Goal: Task Accomplishment & Management: Manage account settings

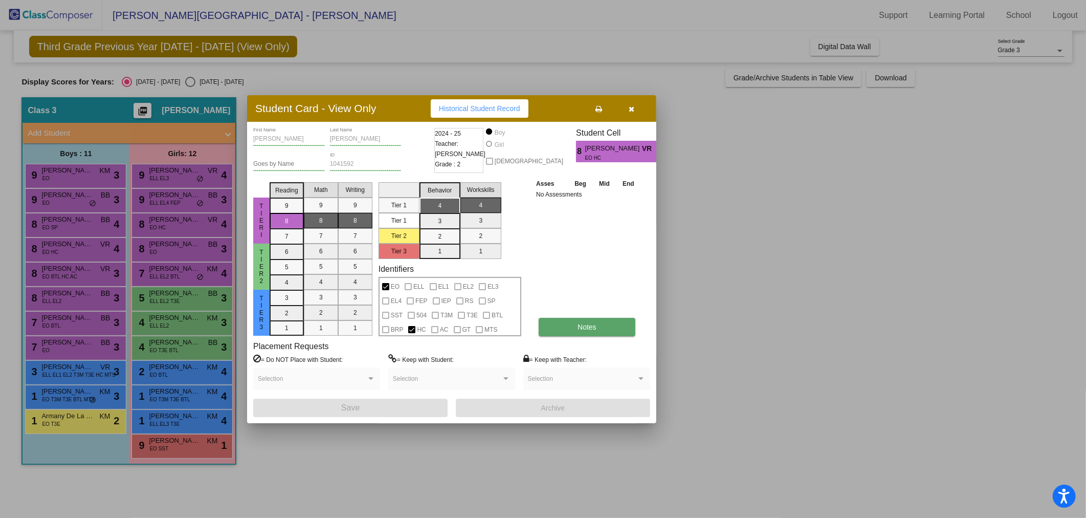
click at [548, 328] on button "Notes" at bounding box center [587, 327] width 97 height 18
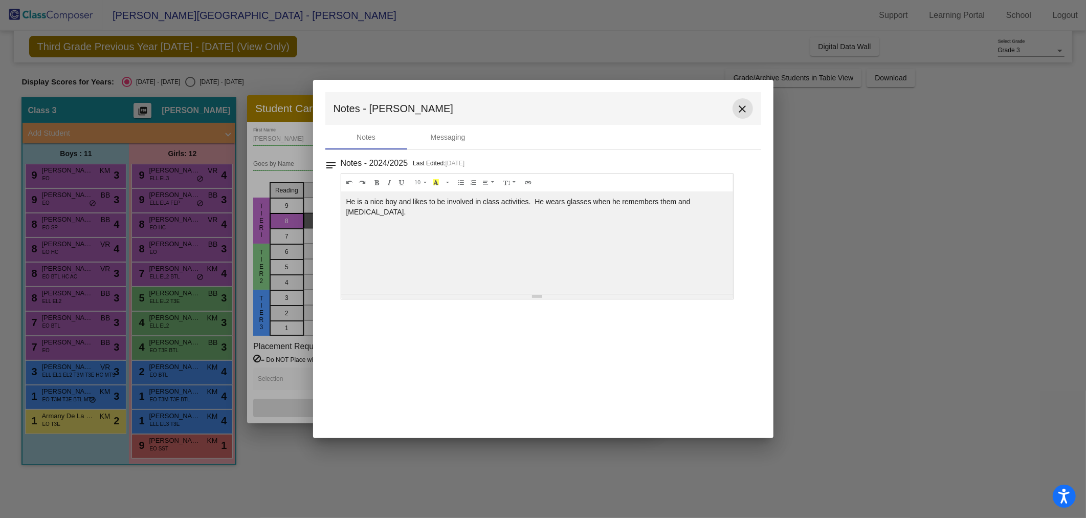
click at [742, 101] on button "close" at bounding box center [743, 108] width 20 height 20
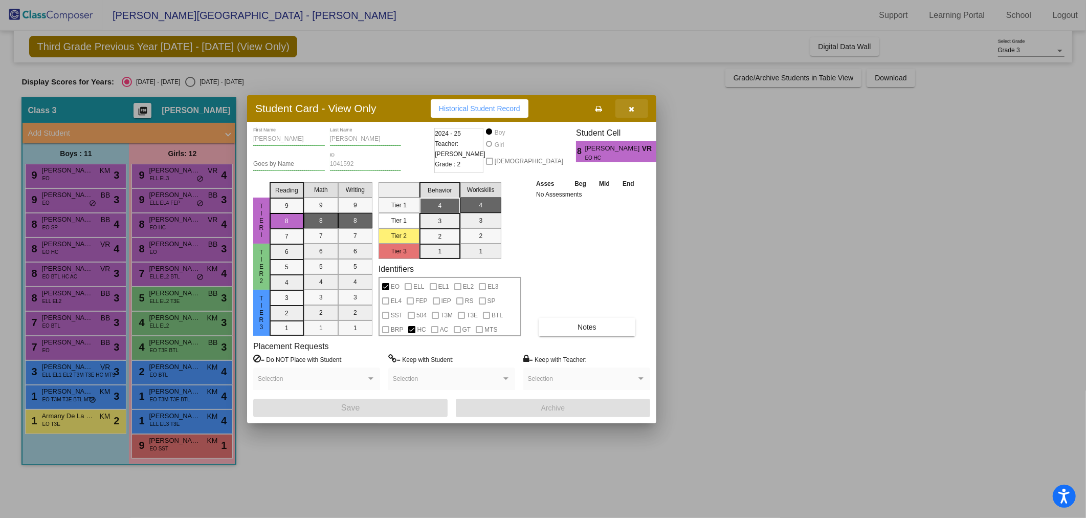
click at [631, 105] on icon "button" at bounding box center [632, 108] width 6 height 7
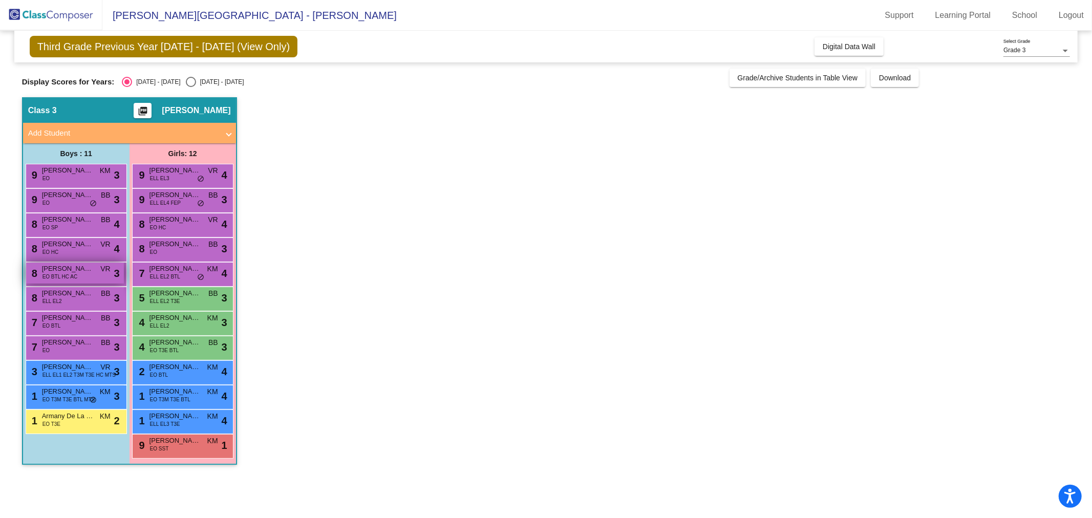
click at [54, 273] on span "EO BTL HC AC" at bounding box center [59, 277] width 35 height 8
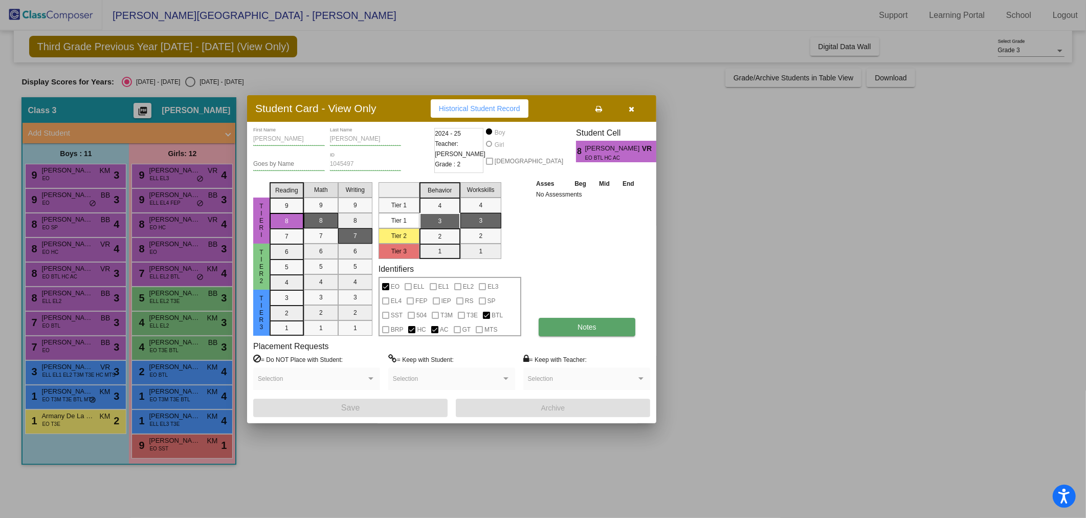
click at [566, 333] on button "Notes" at bounding box center [587, 327] width 97 height 18
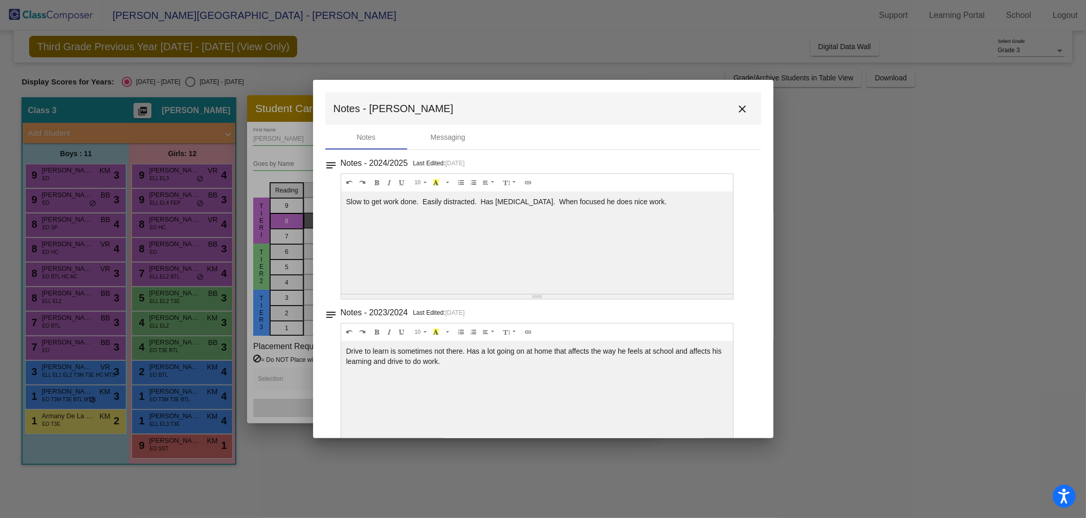
click at [740, 106] on mat-icon "close" at bounding box center [743, 109] width 12 height 12
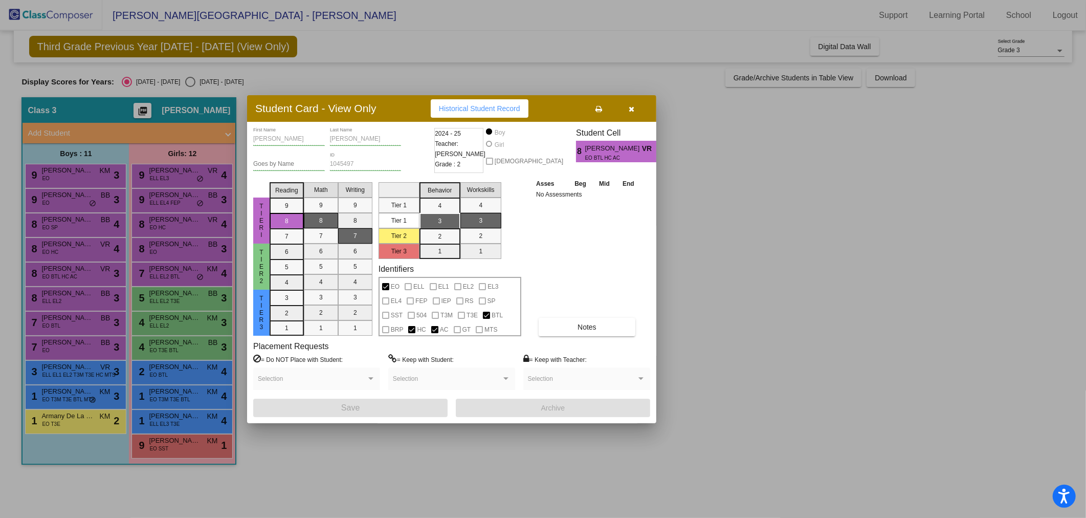
click at [70, 294] on div at bounding box center [543, 259] width 1086 height 518
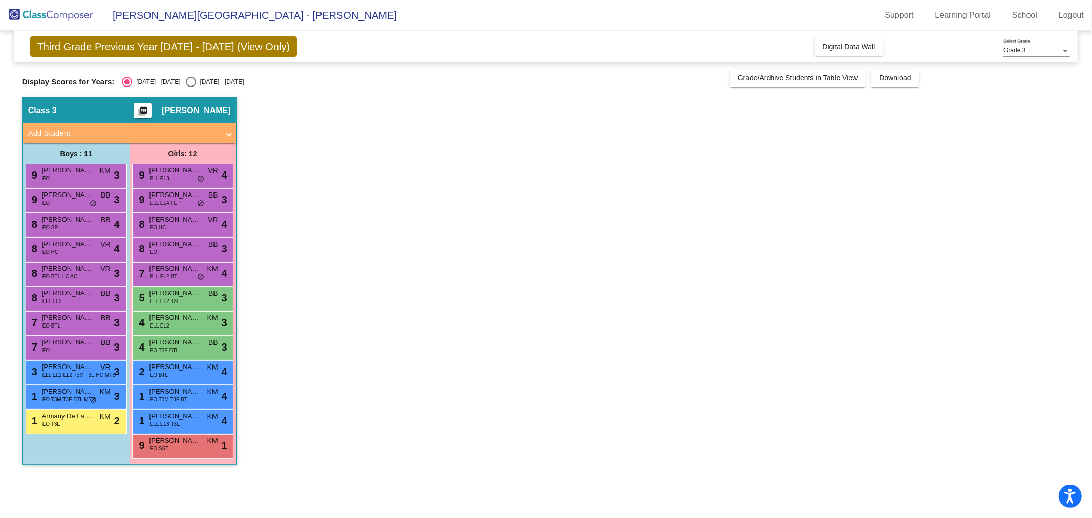
click at [70, 294] on span "[PERSON_NAME]" at bounding box center [67, 293] width 51 height 10
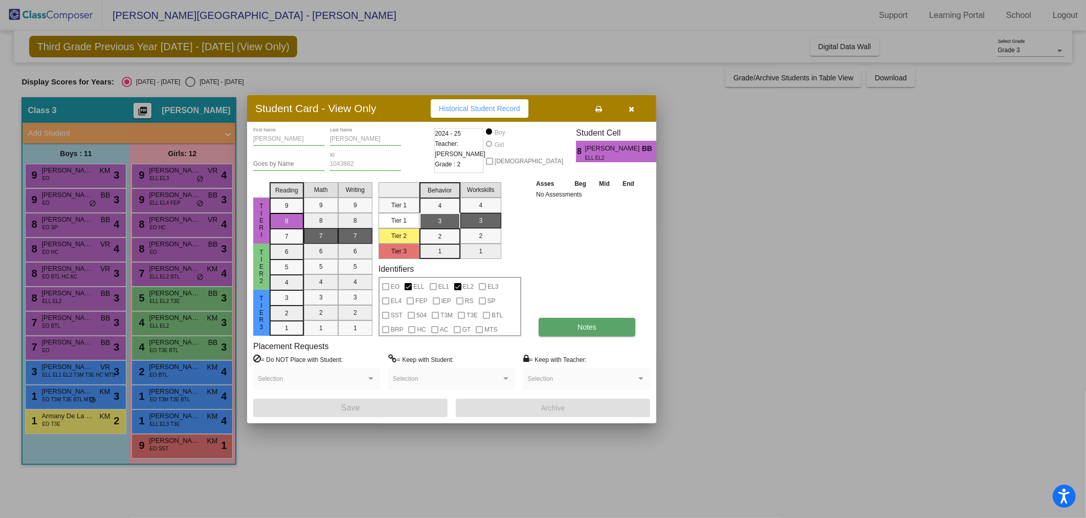
click at [604, 335] on button "Notes" at bounding box center [587, 327] width 97 height 18
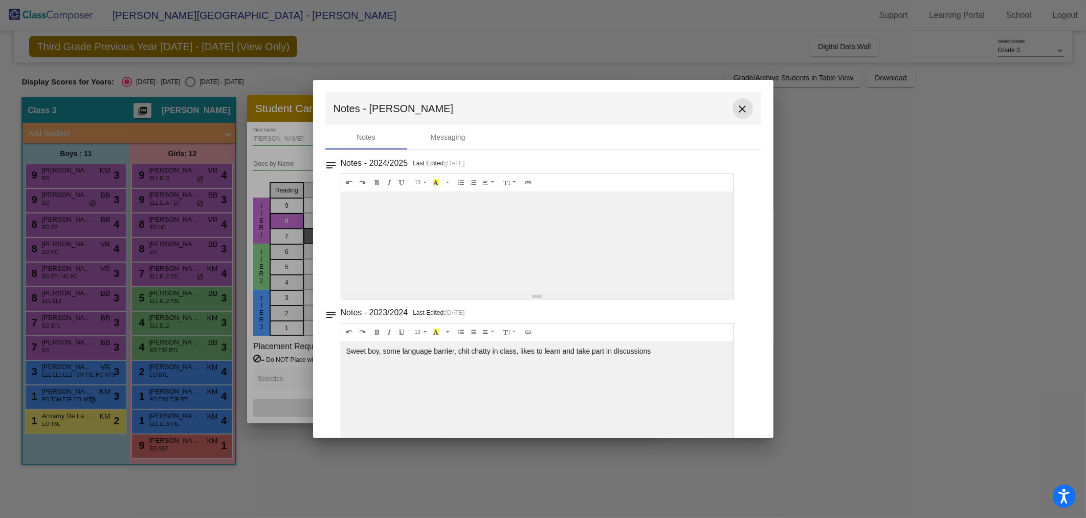
click at [737, 106] on mat-icon "close" at bounding box center [743, 109] width 12 height 12
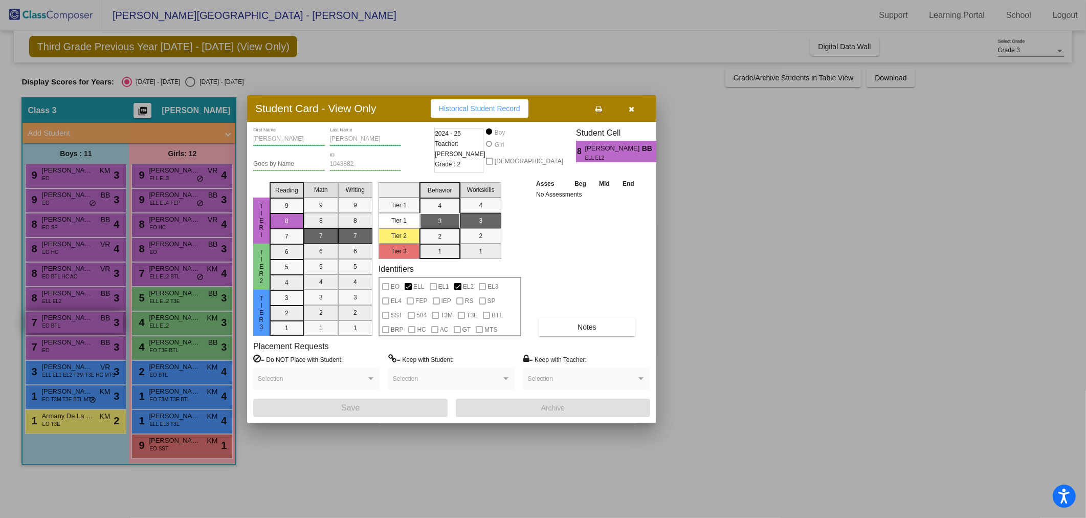
click at [75, 324] on div at bounding box center [543, 259] width 1086 height 518
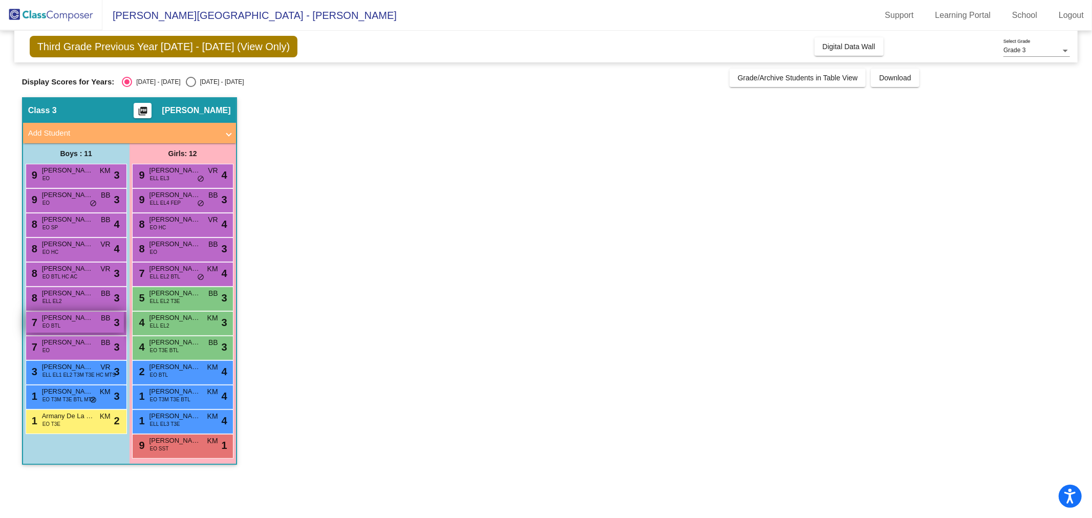
click at [75, 324] on div "7 [PERSON_NAME] EO BTL BB lock do_not_disturb_alt 3" at bounding box center [75, 322] width 98 height 21
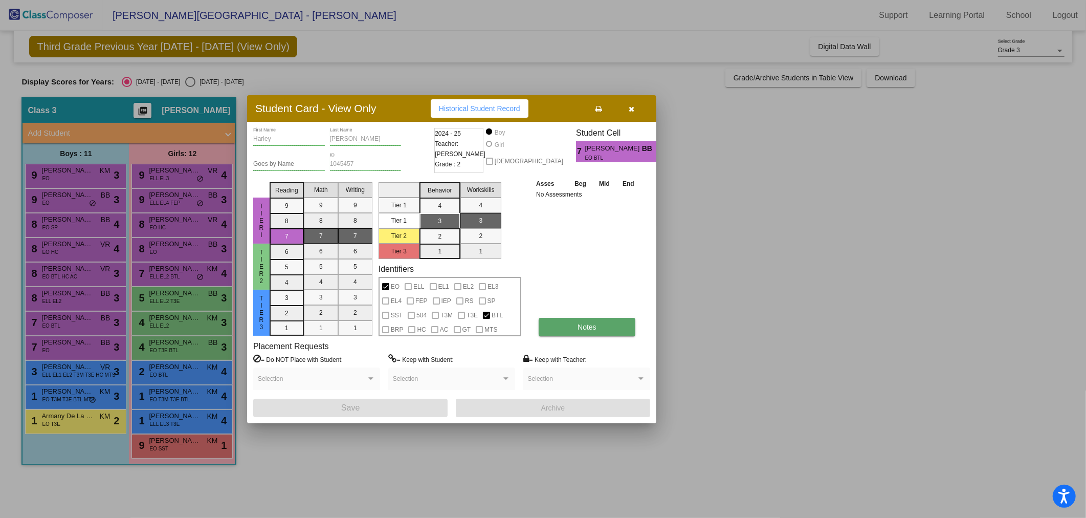
click at [591, 329] on span "Notes" at bounding box center [587, 327] width 19 height 8
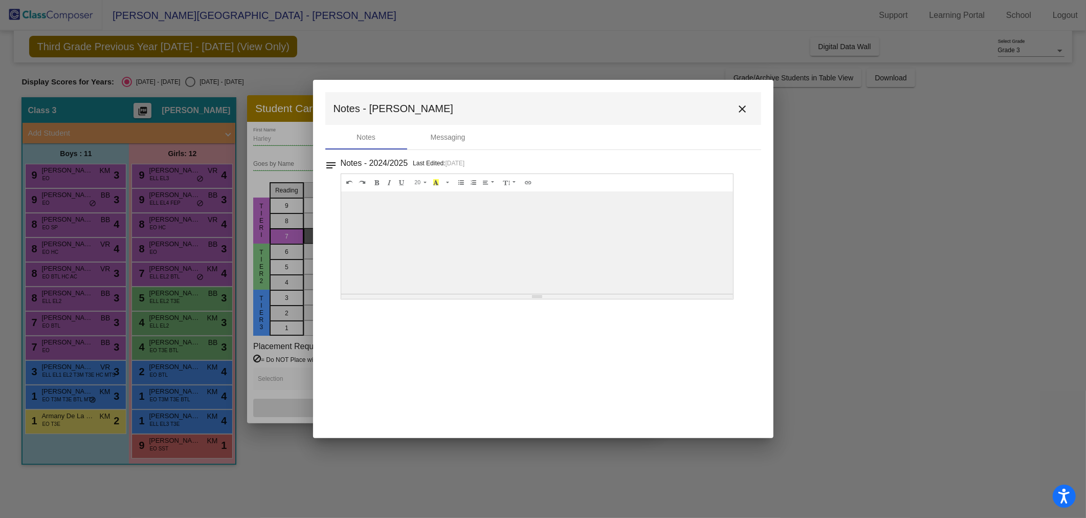
click at [740, 108] on mat-icon "close" at bounding box center [743, 109] width 12 height 12
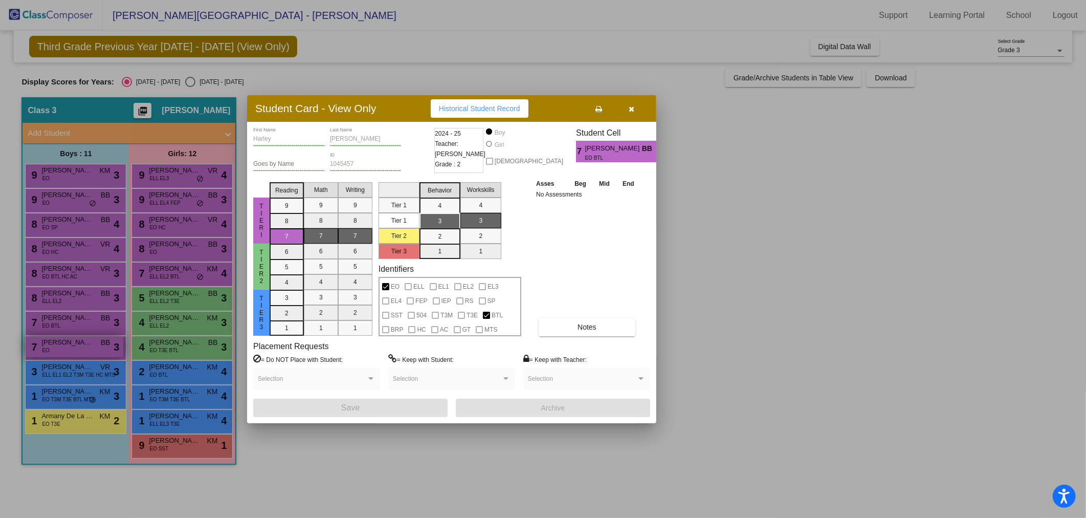
click at [74, 345] on div at bounding box center [543, 259] width 1086 height 518
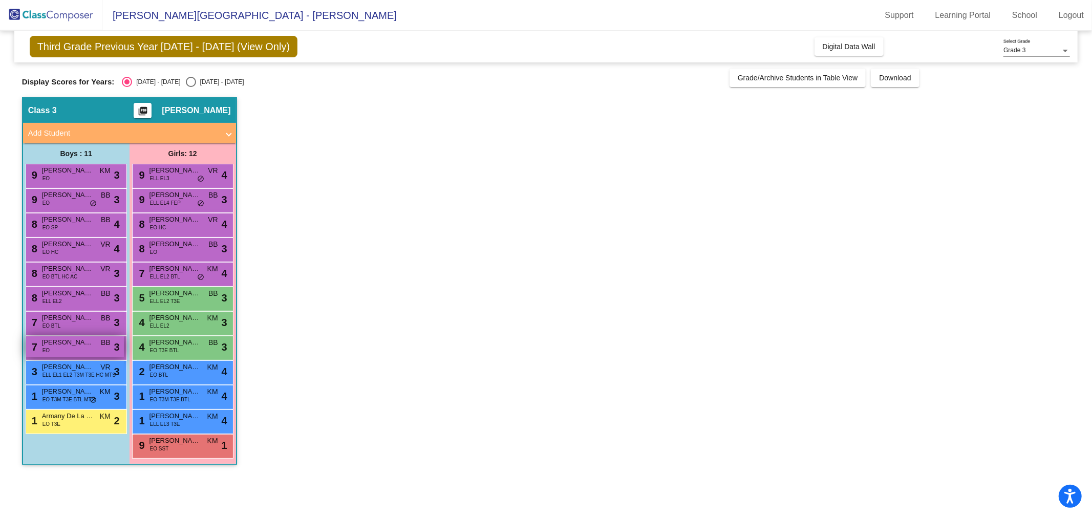
click at [74, 347] on div "7 [PERSON_NAME] EO BB lock do_not_disturb_alt 3" at bounding box center [75, 346] width 98 height 21
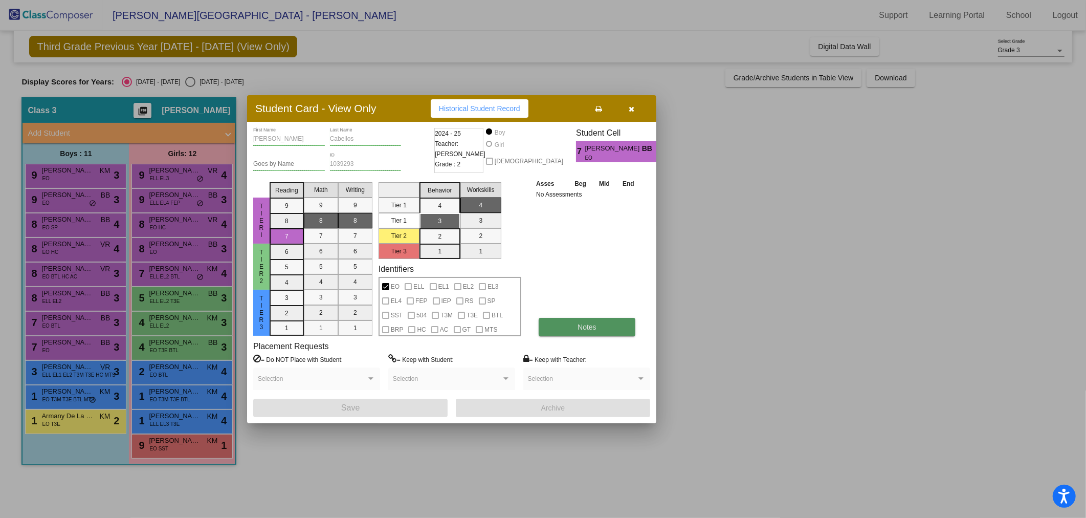
click at [618, 323] on button "Notes" at bounding box center [587, 327] width 97 height 18
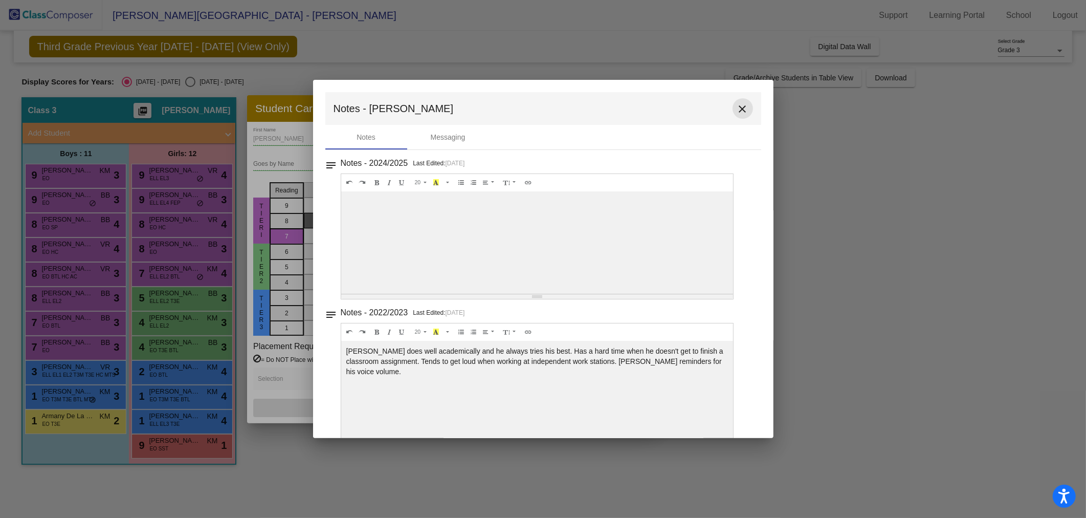
click at [737, 106] on mat-icon "close" at bounding box center [743, 109] width 12 height 12
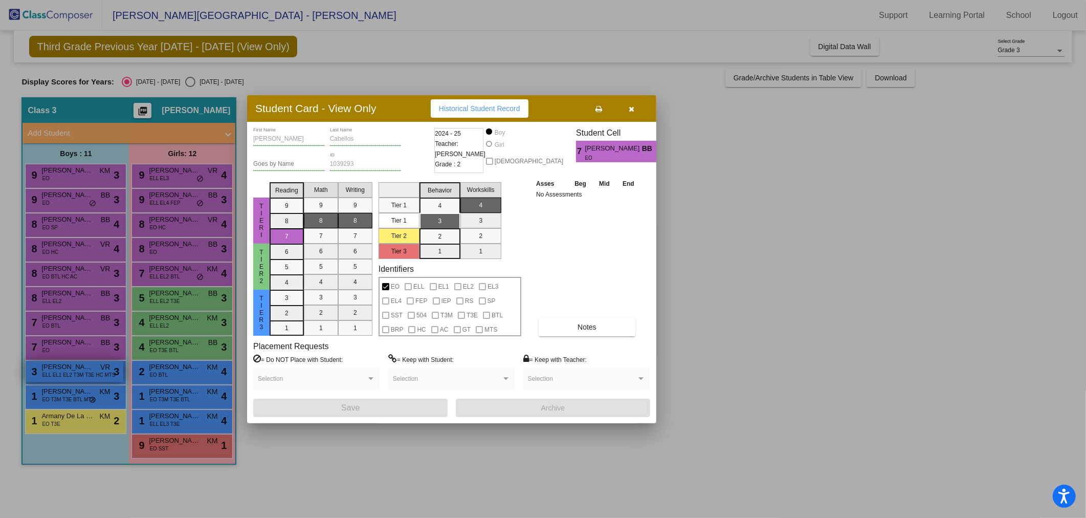
click at [66, 376] on div at bounding box center [543, 259] width 1086 height 518
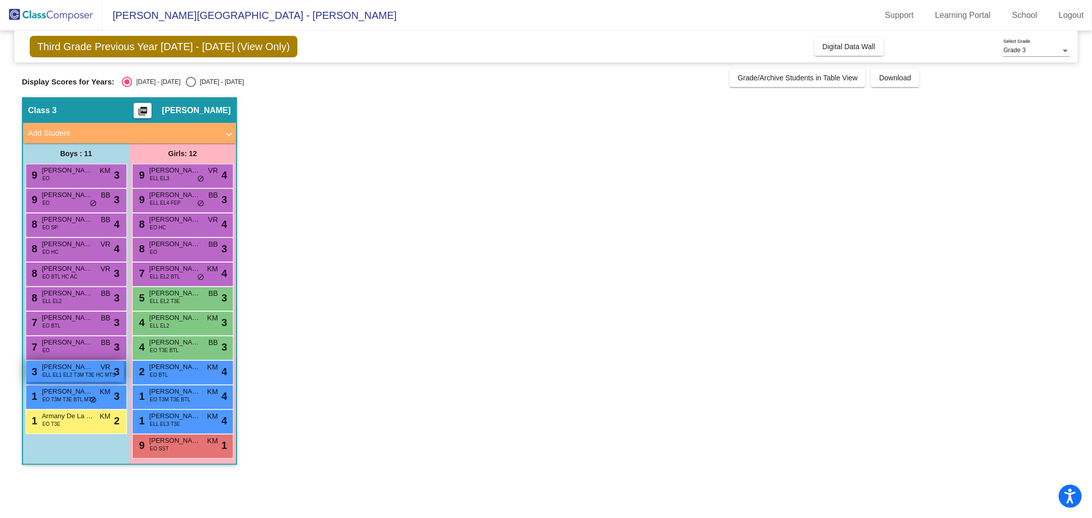
click at [66, 376] on span "ELL EL1 EL2 T3M T3E HC MTS" at bounding box center [78, 375] width 73 height 8
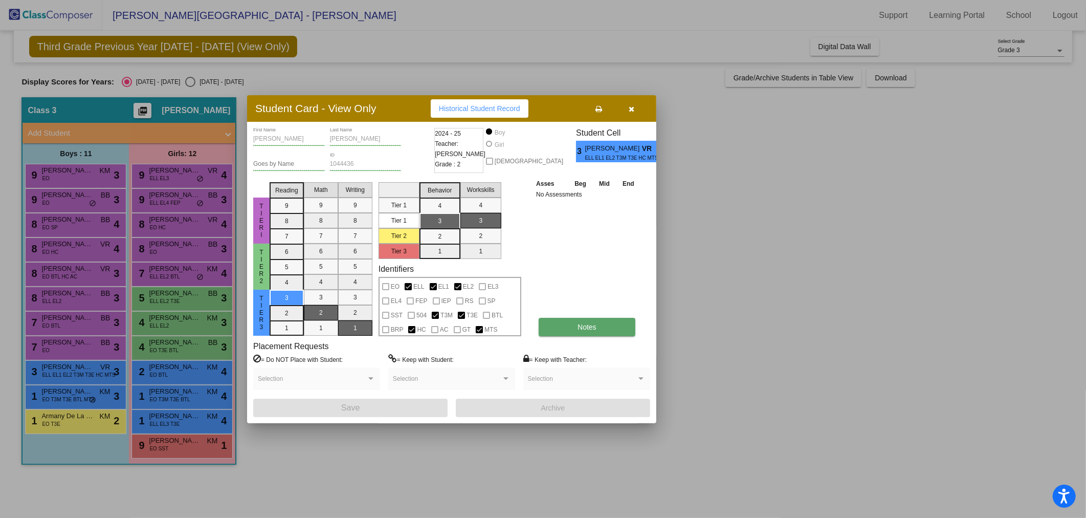
click at [586, 324] on span "Notes" at bounding box center [587, 327] width 19 height 8
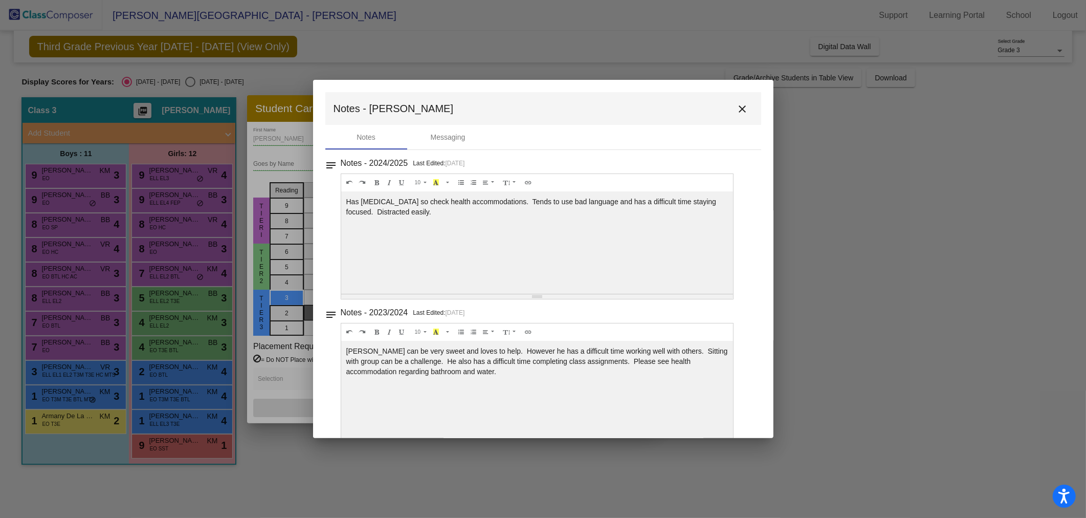
click at [737, 106] on mat-icon "close" at bounding box center [743, 109] width 12 height 12
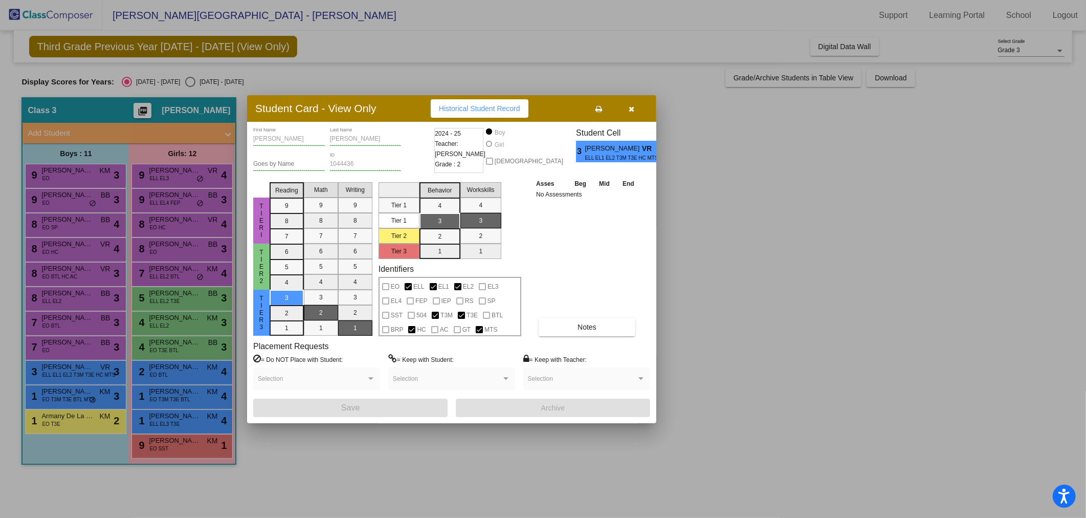
click at [83, 392] on div at bounding box center [543, 259] width 1086 height 518
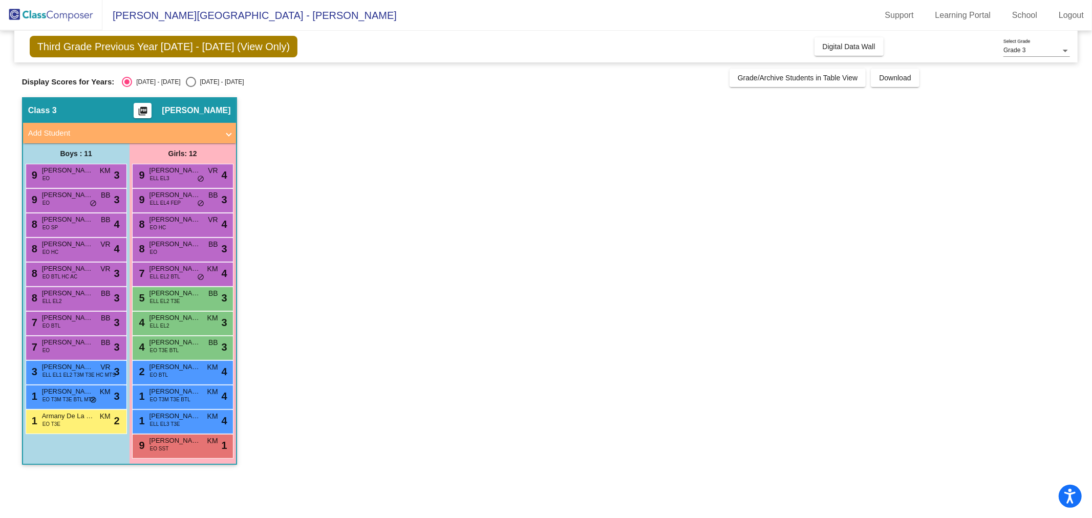
click at [83, 392] on span "[PERSON_NAME]" at bounding box center [67, 391] width 51 height 10
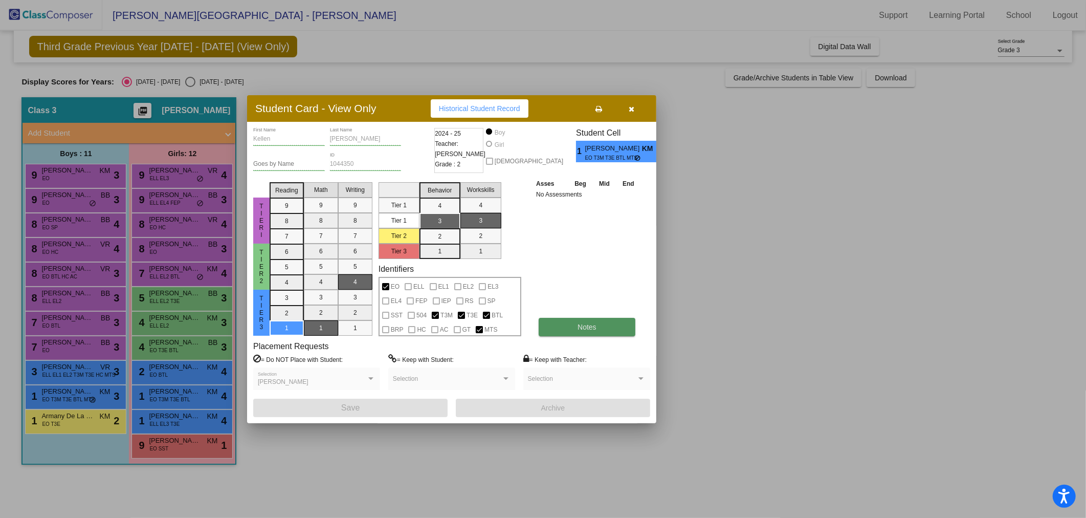
click at [628, 330] on button "Notes" at bounding box center [587, 327] width 97 height 18
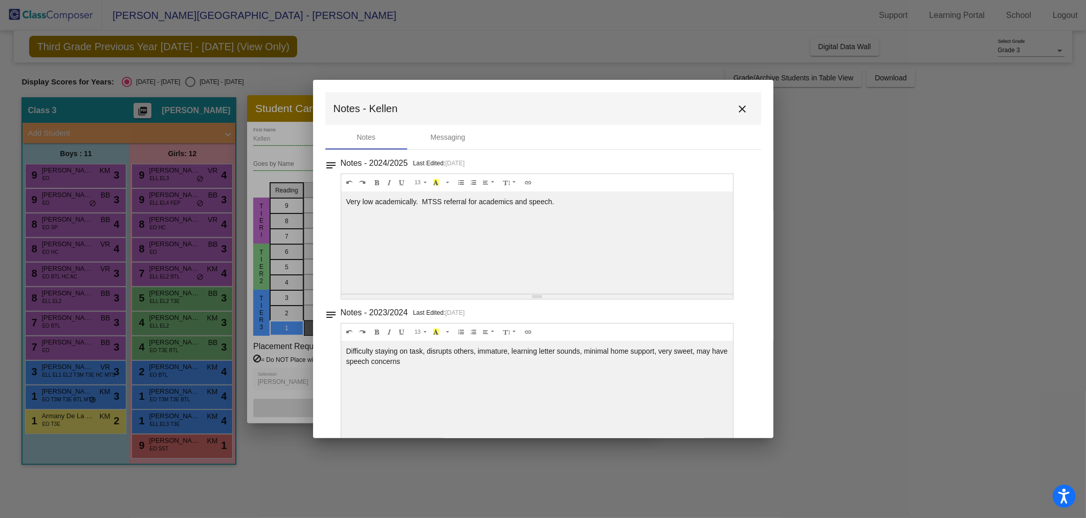
click at [738, 104] on mat-icon "close" at bounding box center [743, 109] width 12 height 12
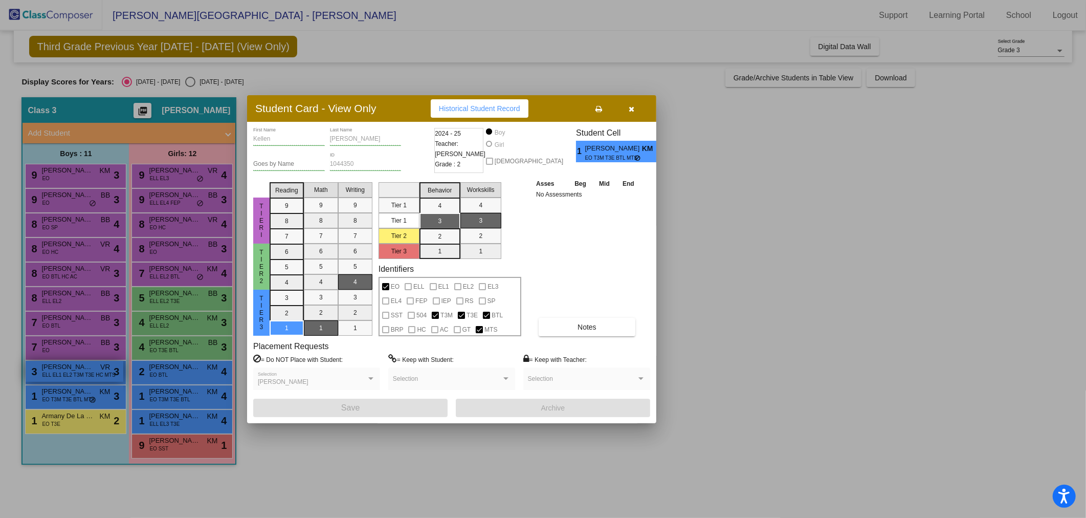
click at [59, 374] on div at bounding box center [543, 259] width 1086 height 518
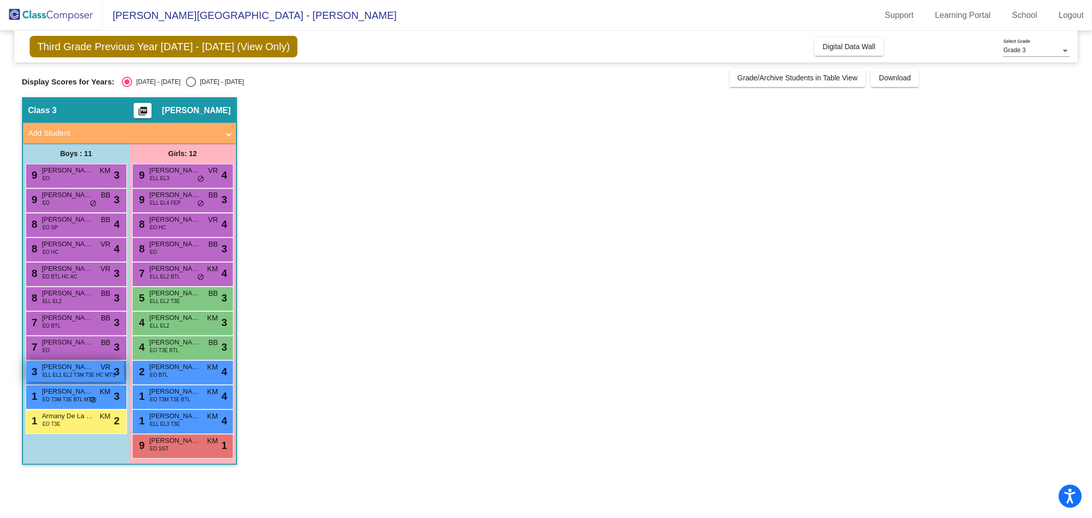
click at [60, 373] on span "ELL EL1 EL2 T3M T3E HC MTS" at bounding box center [78, 375] width 73 height 8
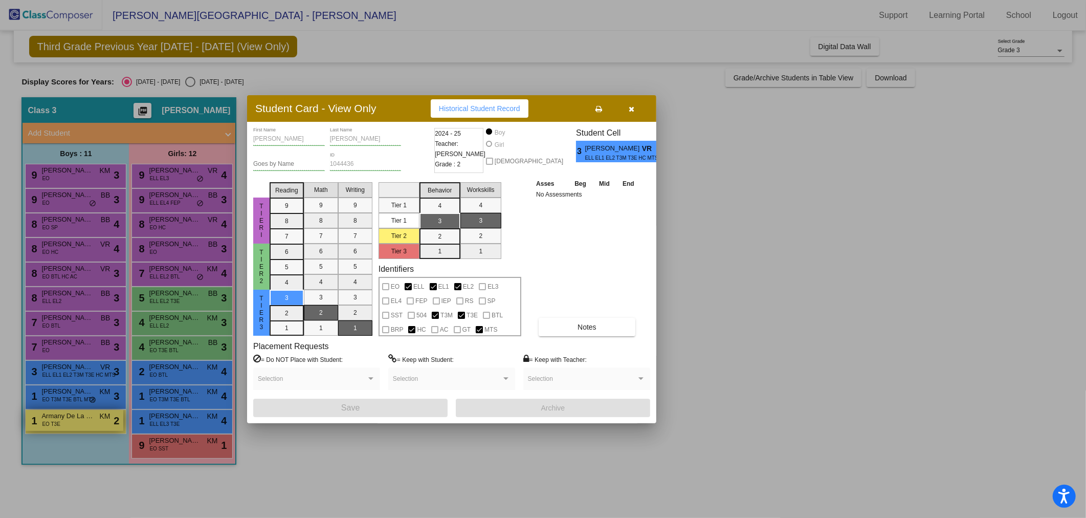
click at [75, 418] on div at bounding box center [543, 259] width 1086 height 518
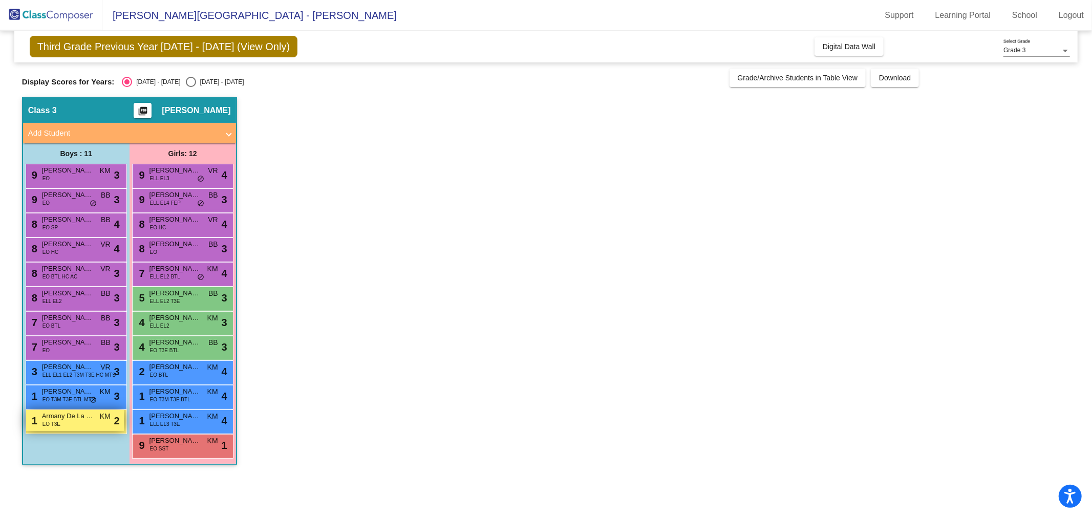
click at [75, 418] on span "Armany De La [PERSON_NAME]" at bounding box center [67, 416] width 51 height 10
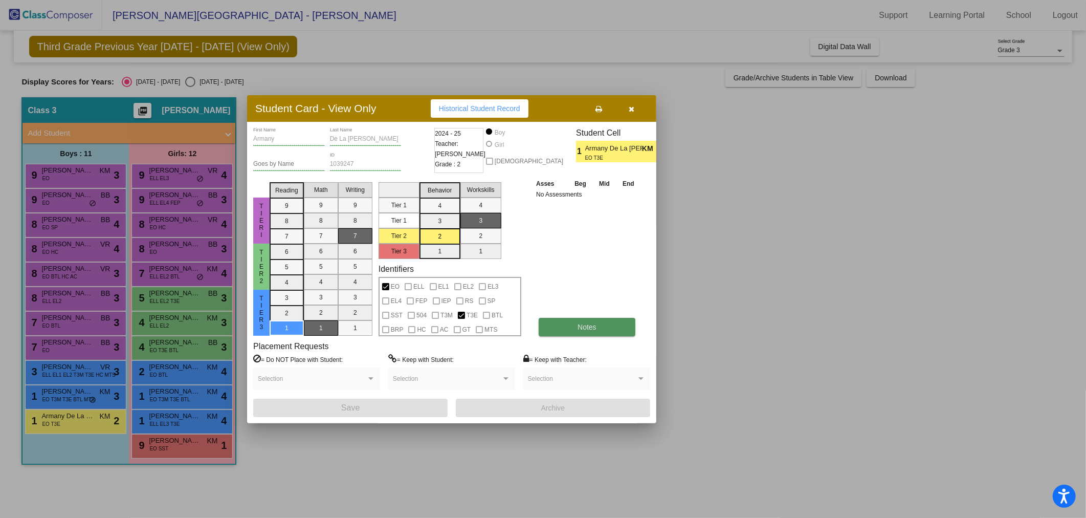
click at [600, 324] on button "Notes" at bounding box center [587, 327] width 97 height 18
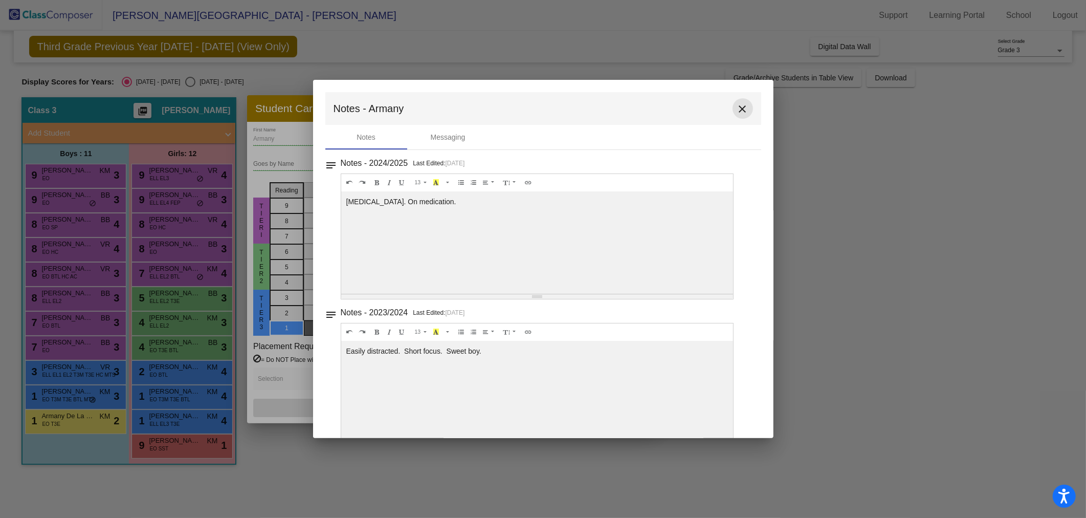
click at [737, 108] on mat-icon "close" at bounding box center [743, 109] width 12 height 12
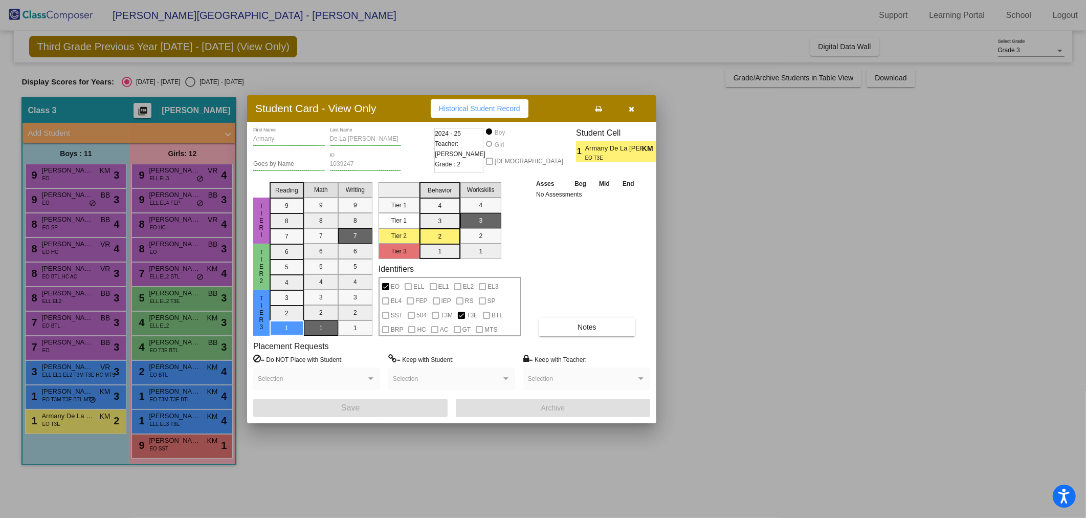
click at [146, 176] on div at bounding box center [543, 259] width 1086 height 518
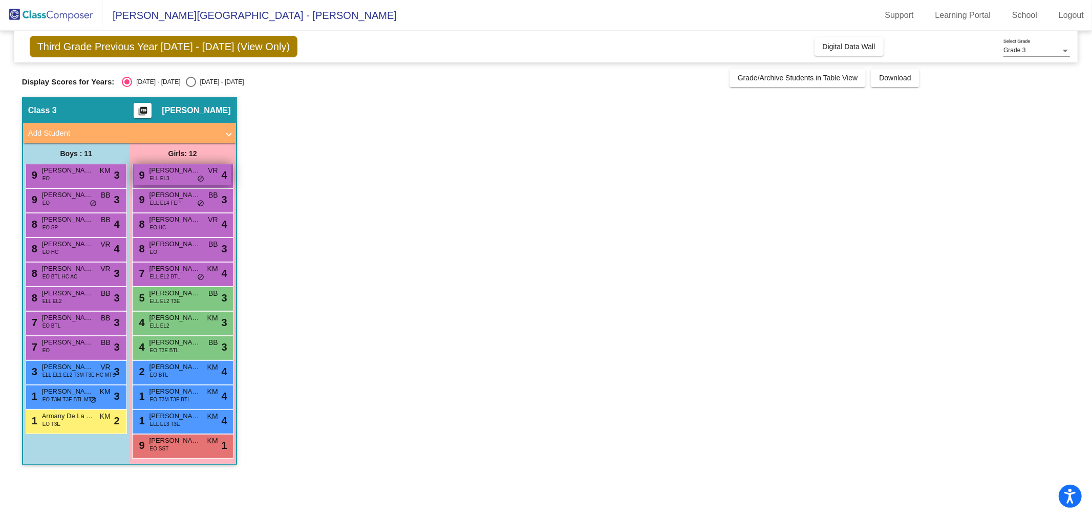
click at [156, 178] on span "ELL EL3" at bounding box center [159, 179] width 19 height 8
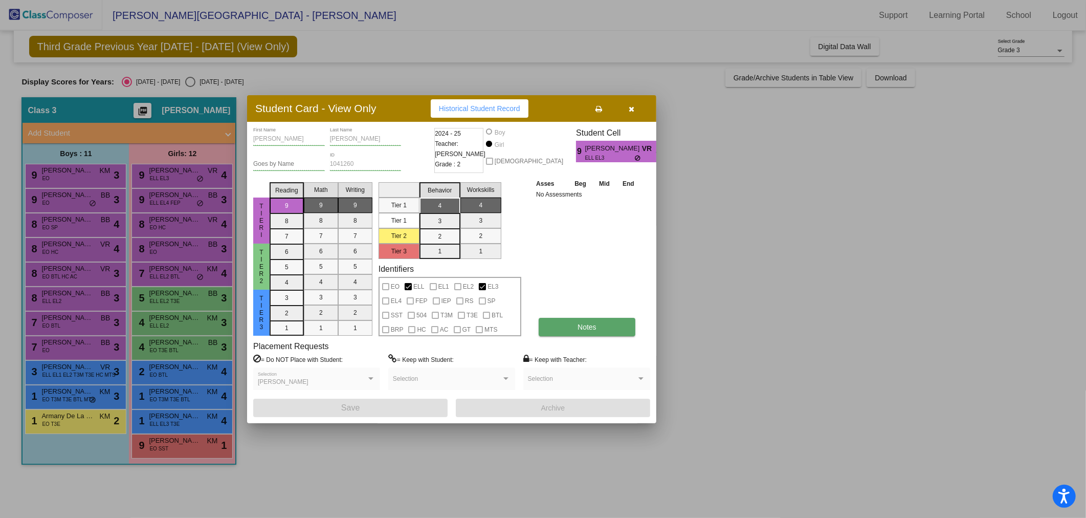
click at [602, 330] on button "Notes" at bounding box center [587, 327] width 97 height 18
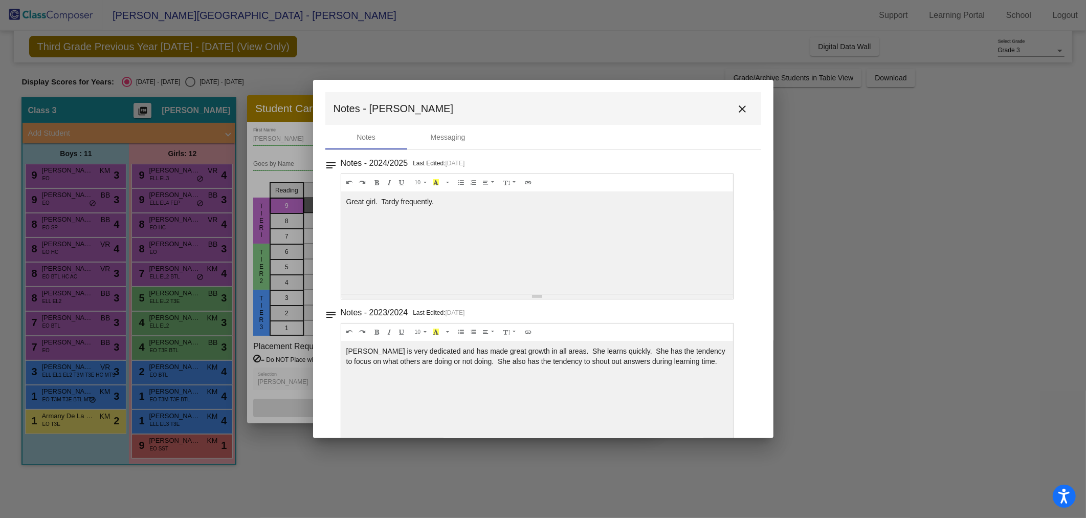
click at [737, 104] on mat-icon "close" at bounding box center [743, 109] width 12 height 12
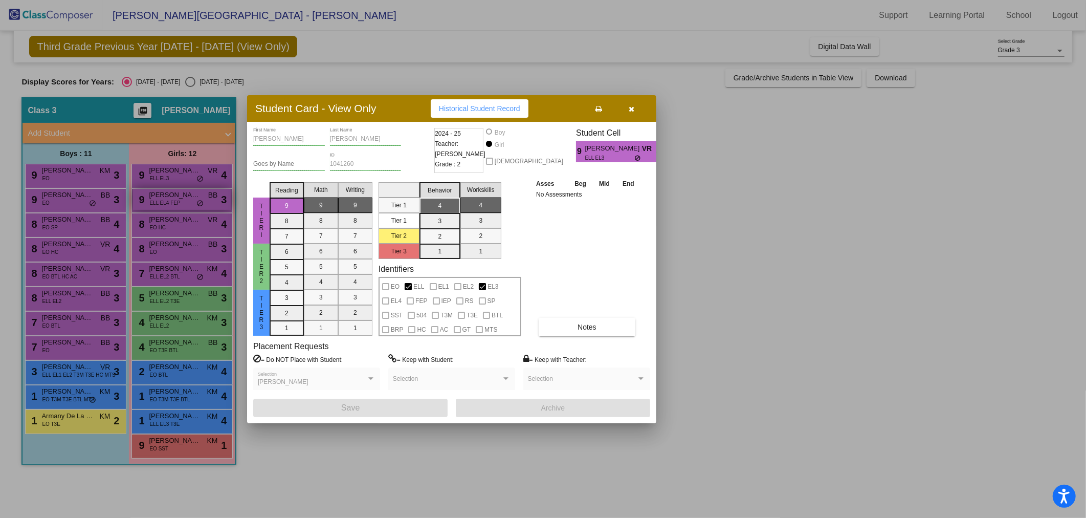
click at [155, 201] on div at bounding box center [543, 259] width 1086 height 518
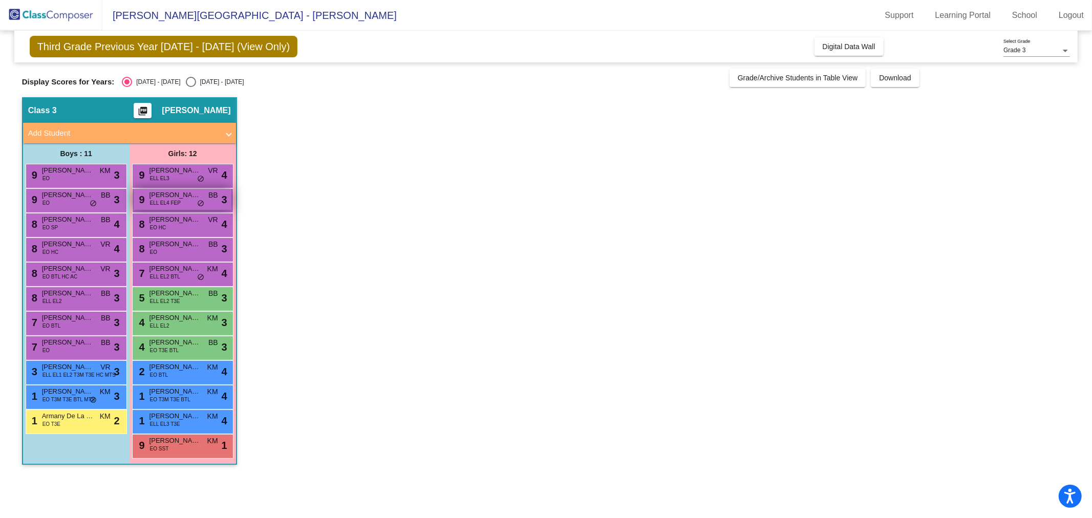
click at [155, 201] on span "ELL EL4 FEP" at bounding box center [165, 203] width 31 height 8
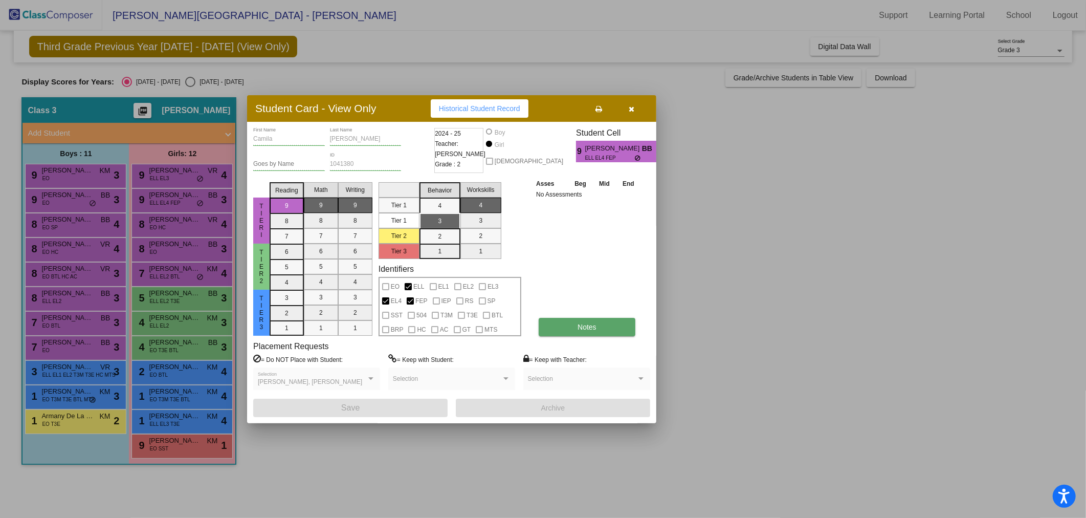
click at [556, 329] on button "Notes" at bounding box center [587, 327] width 97 height 18
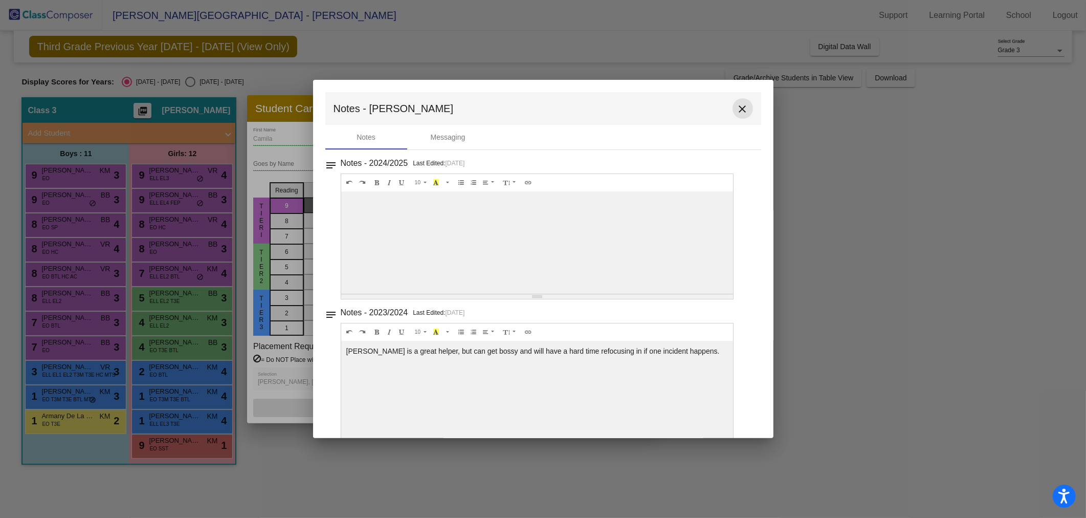
drag, startPoint x: 735, startPoint y: 106, endPoint x: 726, endPoint y: 111, distance: 10.3
click at [737, 107] on mat-icon "close" at bounding box center [743, 109] width 12 height 12
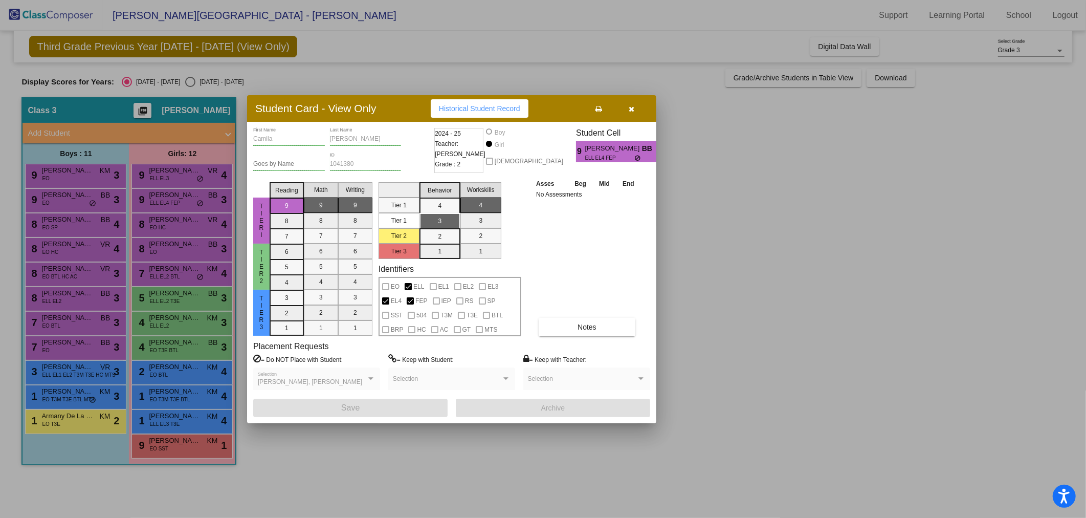
click at [167, 226] on div at bounding box center [543, 259] width 1086 height 518
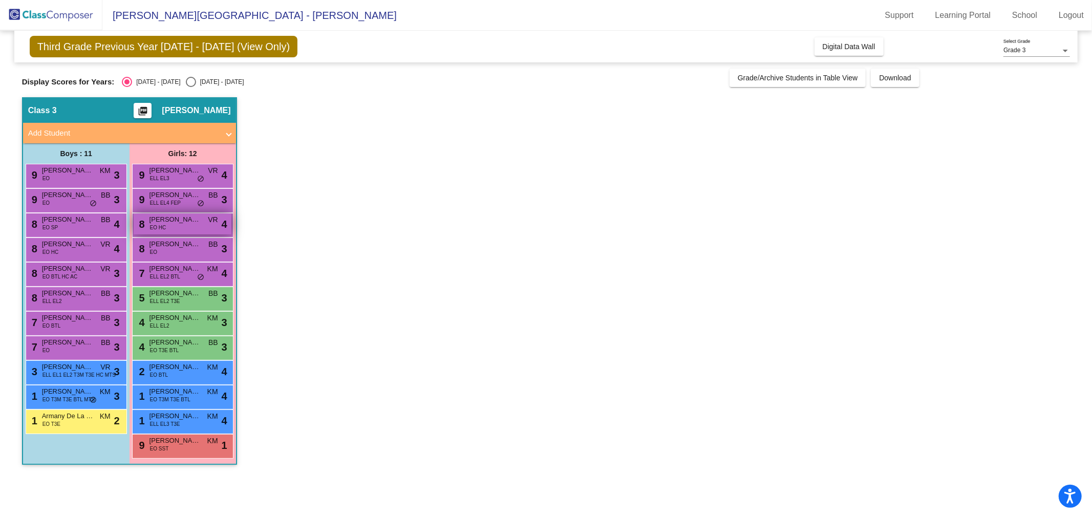
click at [167, 224] on div "8 [PERSON_NAME] EO HC VR lock do_not_disturb_alt 4" at bounding box center [183, 223] width 98 height 21
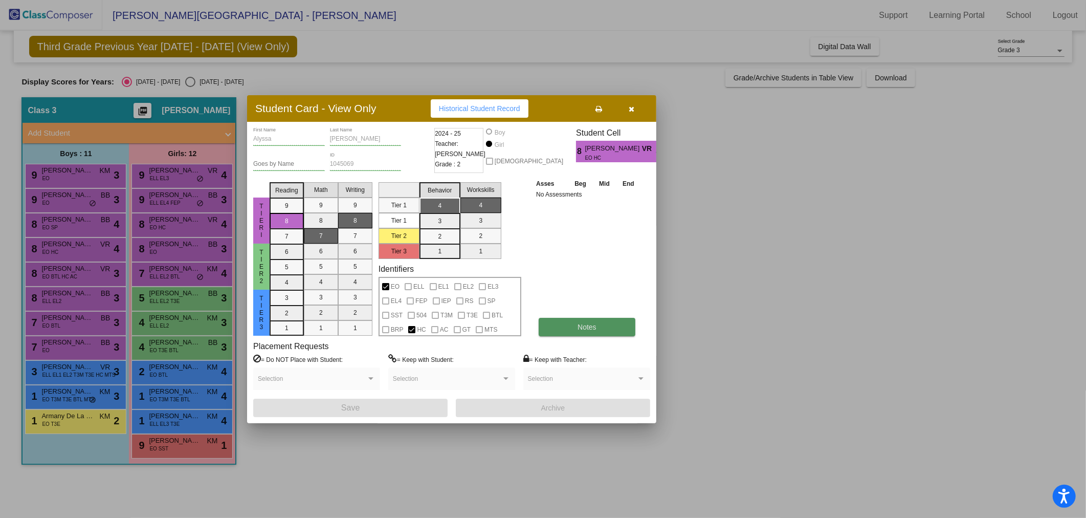
click at [578, 328] on span "Notes" at bounding box center [587, 327] width 19 height 8
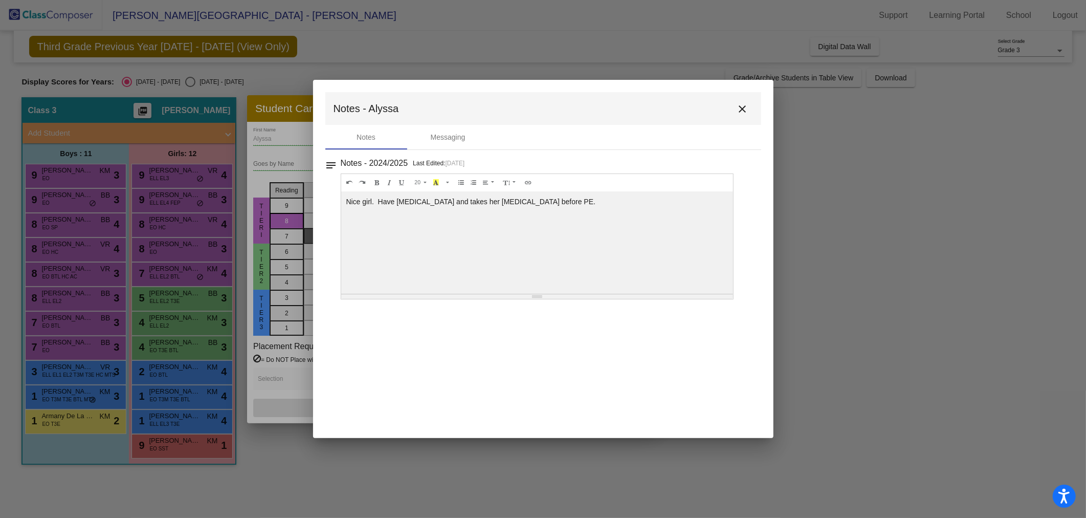
click at [741, 109] on mat-icon "close" at bounding box center [743, 109] width 12 height 12
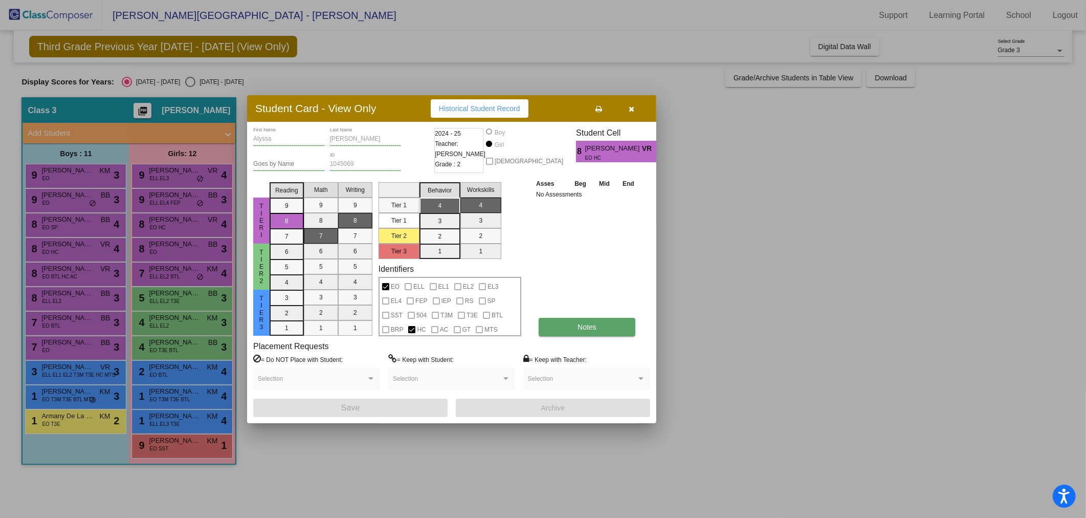
click at [559, 328] on button "Notes" at bounding box center [587, 327] width 97 height 18
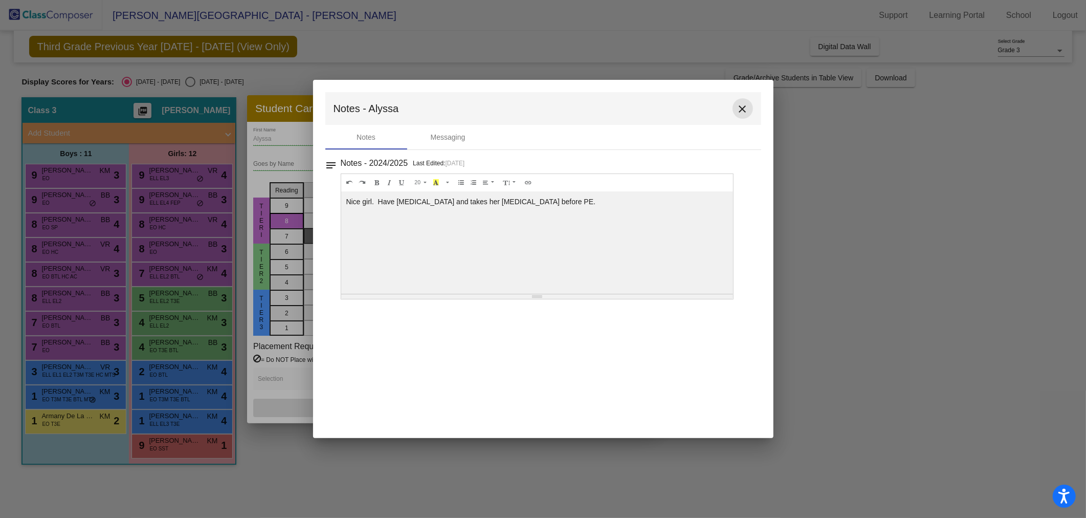
click at [743, 107] on mat-icon "close" at bounding box center [743, 109] width 12 height 12
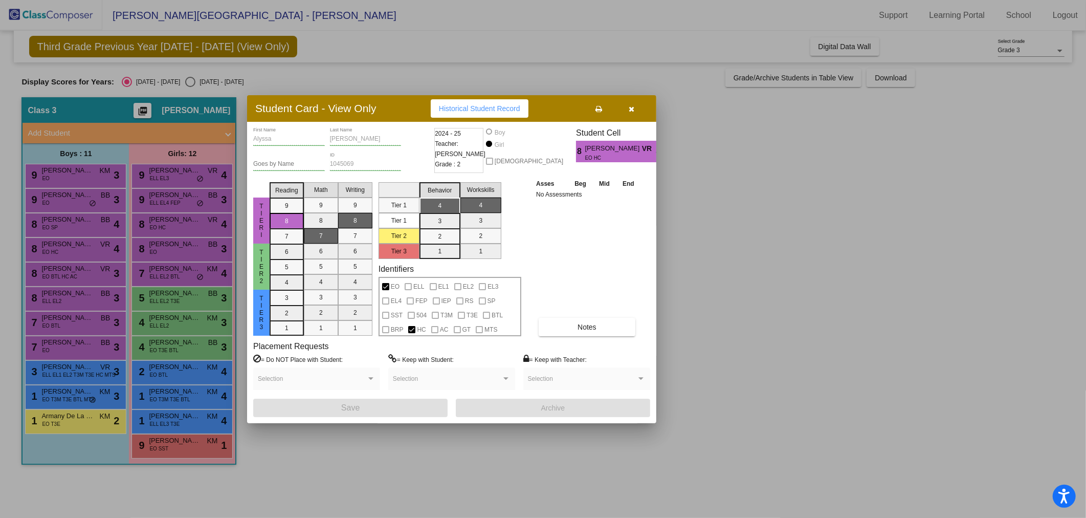
click at [159, 240] on div at bounding box center [543, 259] width 1086 height 518
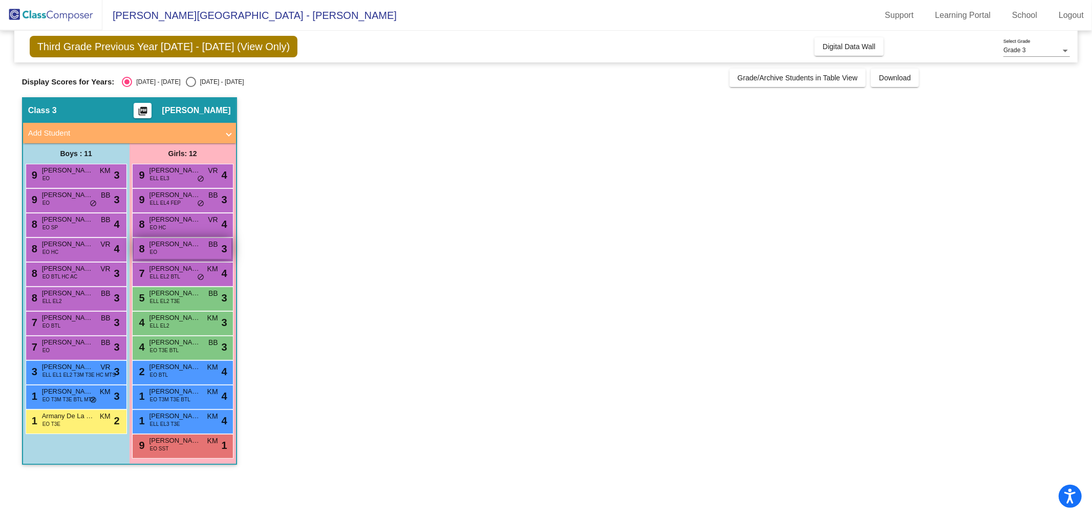
click at [160, 244] on span "[PERSON_NAME]" at bounding box center [174, 244] width 51 height 10
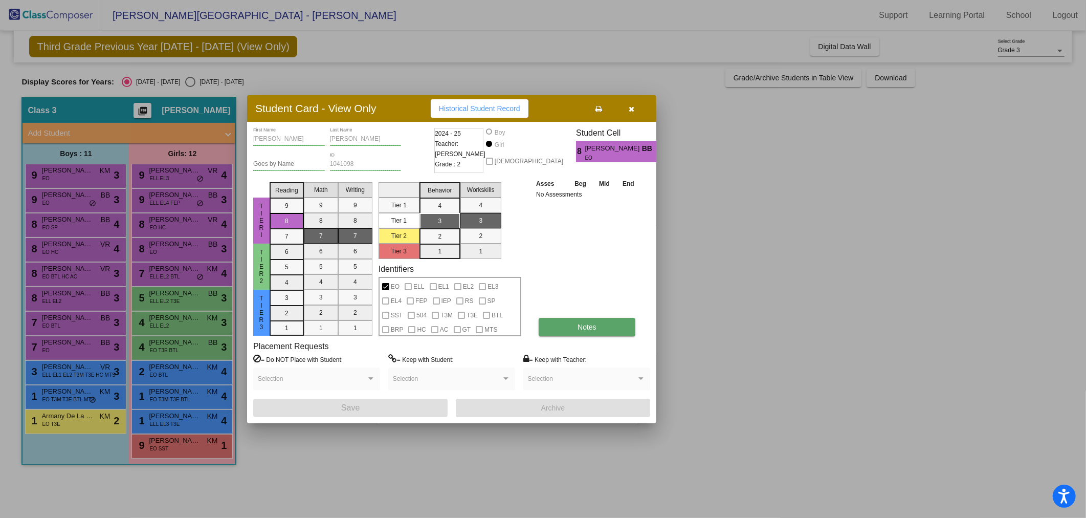
click at [575, 324] on button "Notes" at bounding box center [587, 327] width 97 height 18
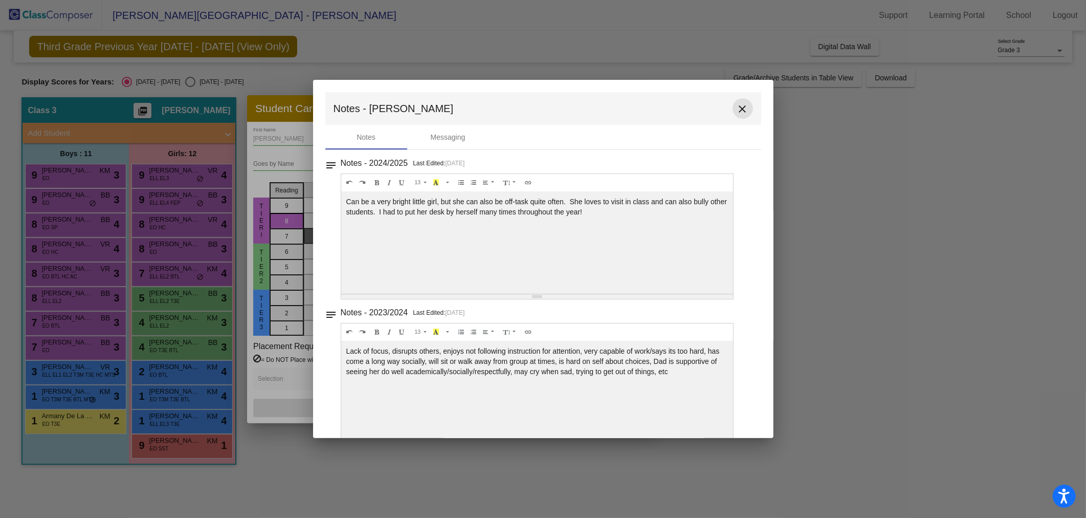
click at [737, 109] on mat-icon "close" at bounding box center [743, 109] width 12 height 12
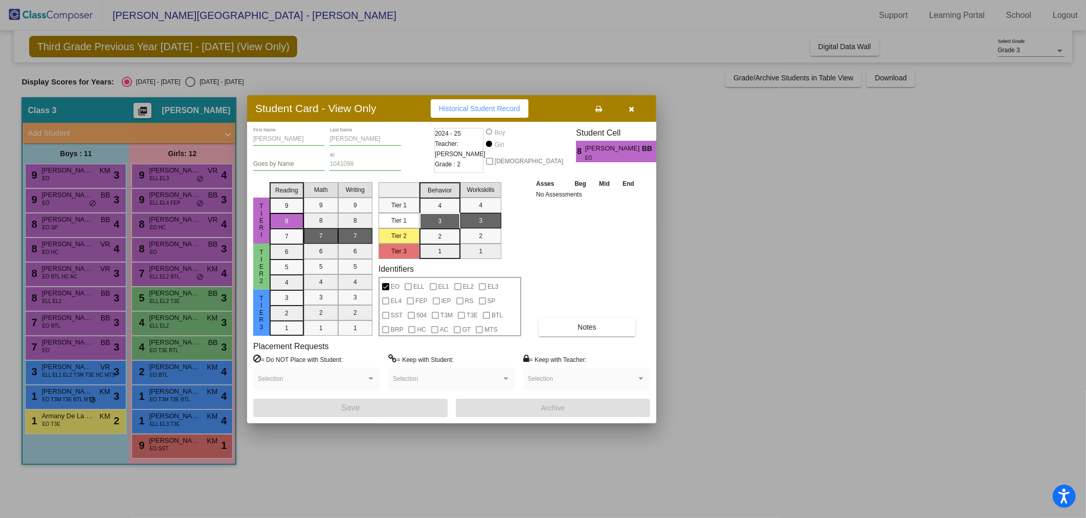
click at [165, 271] on div at bounding box center [543, 259] width 1086 height 518
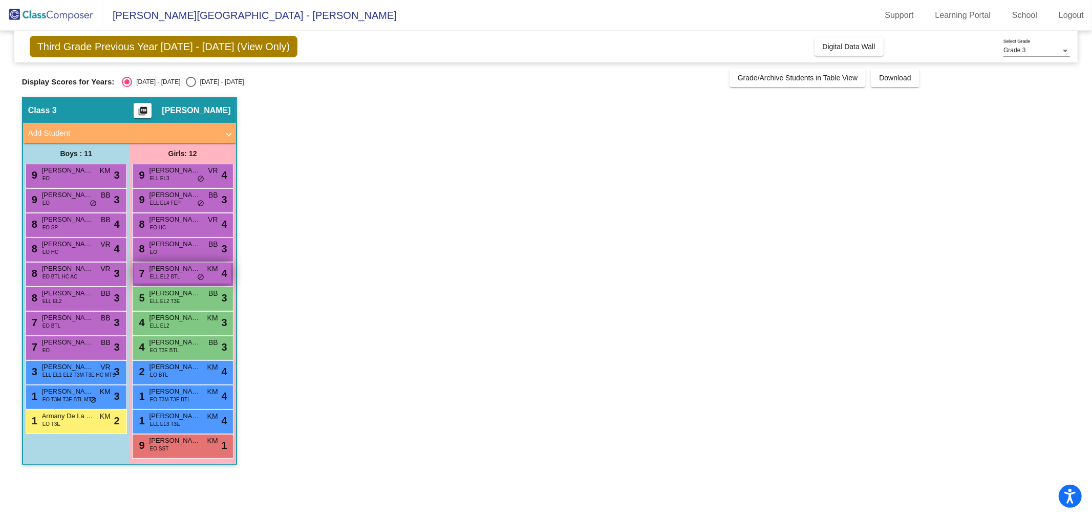
click at [165, 272] on span "[PERSON_NAME]" at bounding box center [174, 269] width 51 height 10
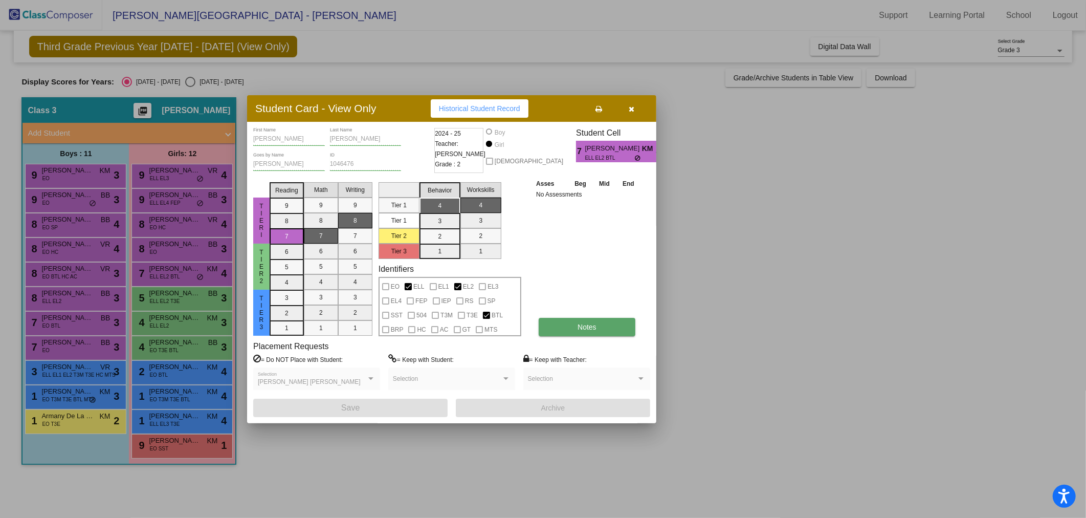
click at [602, 324] on button "Notes" at bounding box center [587, 327] width 97 height 18
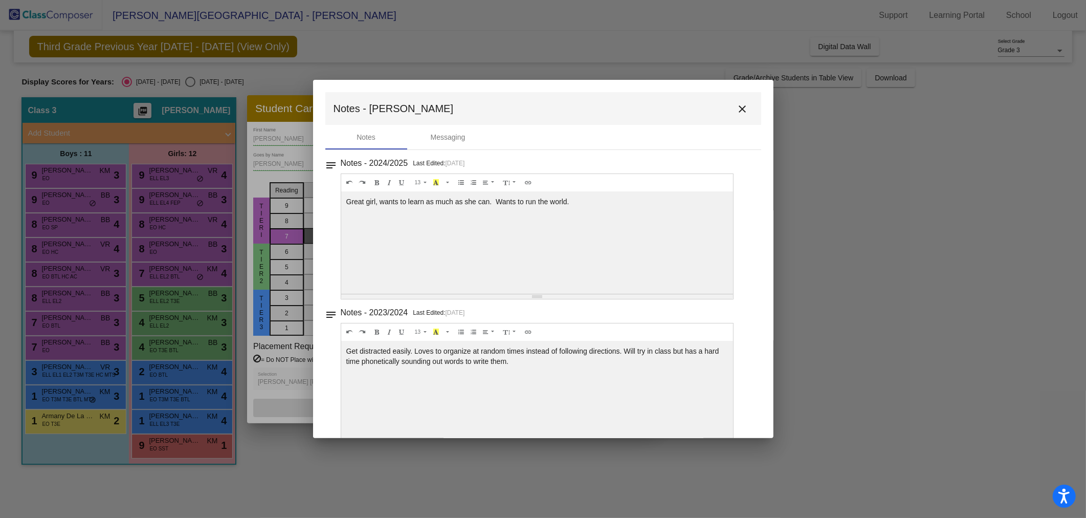
click at [738, 104] on mat-icon "close" at bounding box center [743, 109] width 12 height 12
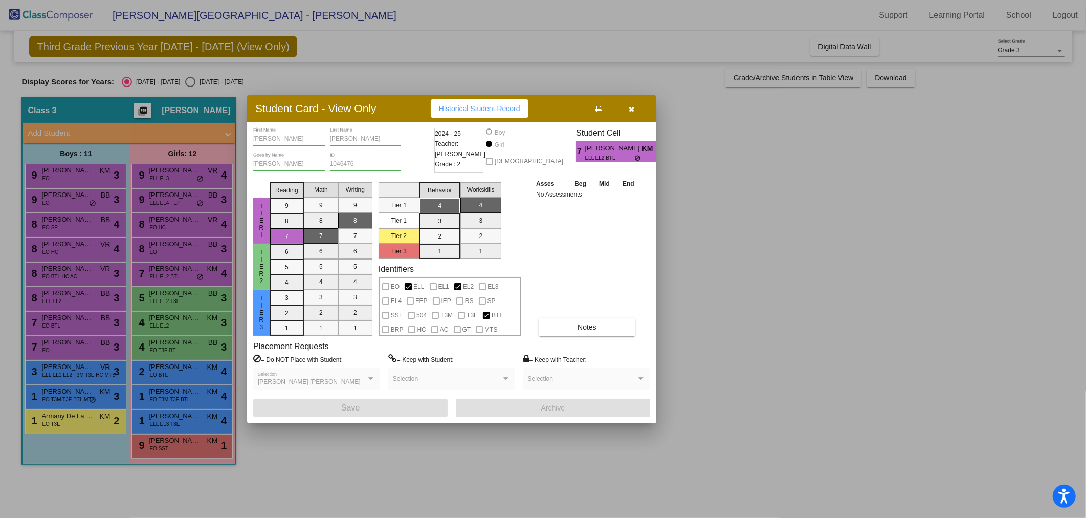
click at [187, 299] on div at bounding box center [543, 259] width 1086 height 518
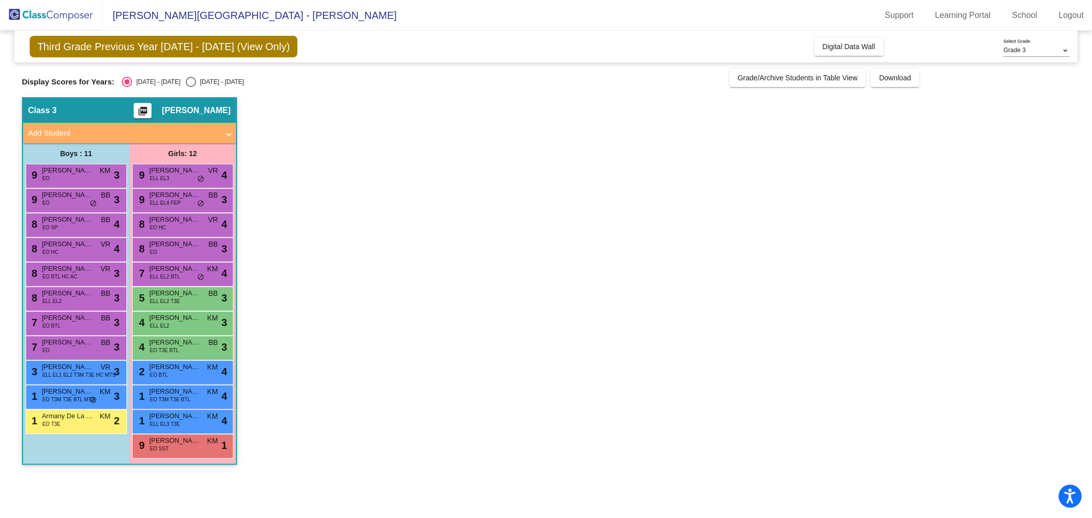
click at [187, 299] on div "5 [PERSON_NAME] ELL EL2 T3E BB lock do_not_disturb_alt 3" at bounding box center [183, 297] width 98 height 21
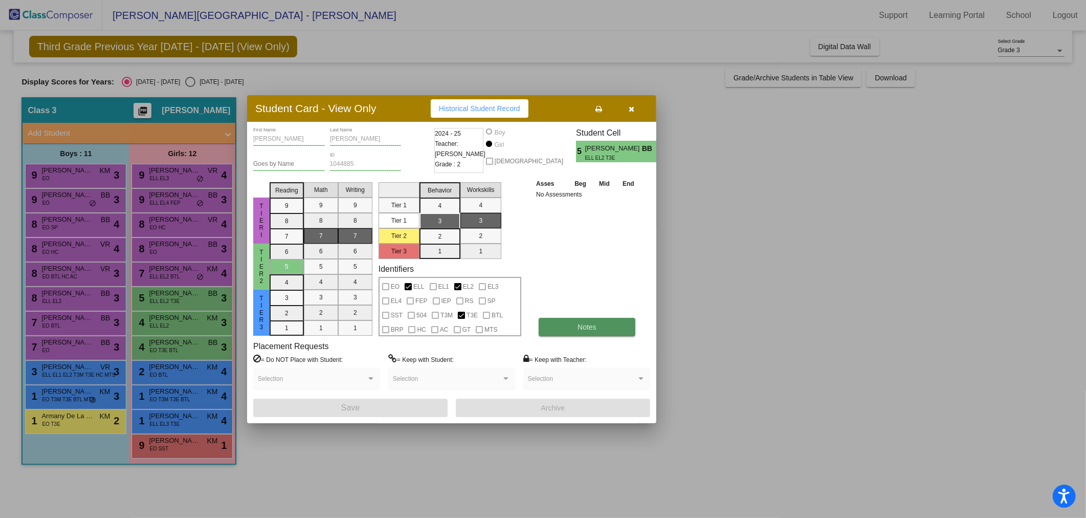
click at [604, 329] on button "Notes" at bounding box center [587, 327] width 97 height 18
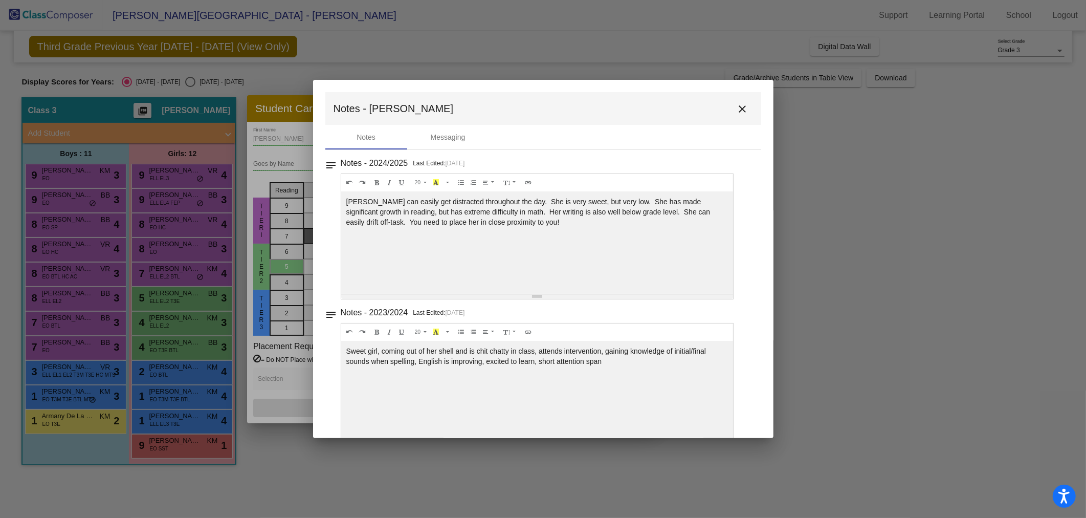
click at [738, 108] on mat-icon "close" at bounding box center [743, 109] width 12 height 12
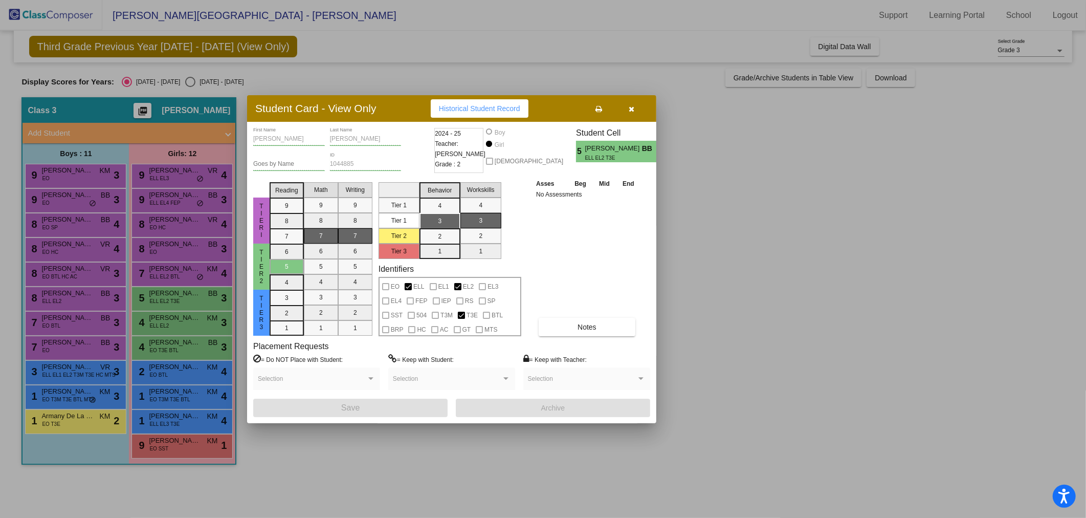
click at [180, 323] on div at bounding box center [543, 259] width 1086 height 518
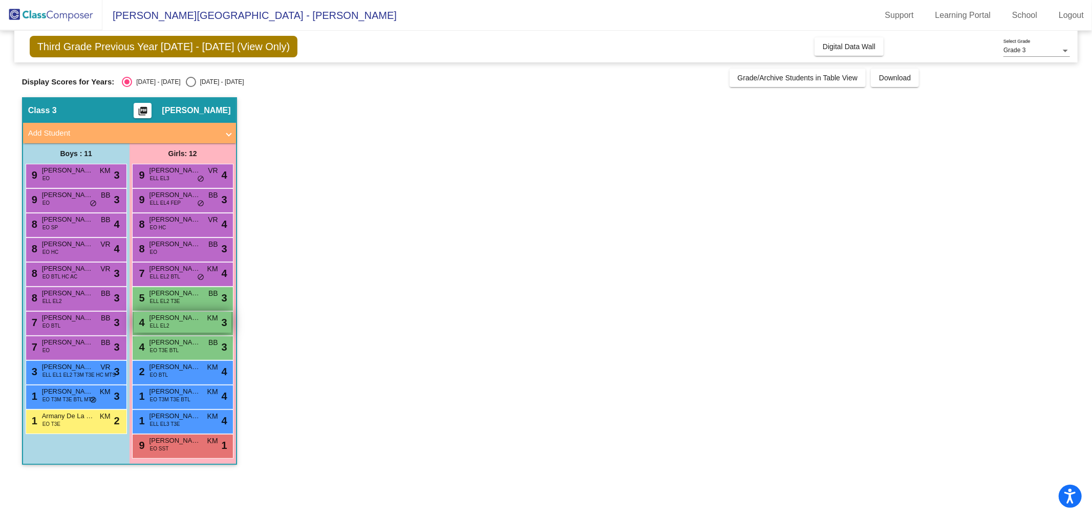
click at [179, 321] on span "[PERSON_NAME]" at bounding box center [174, 318] width 51 height 10
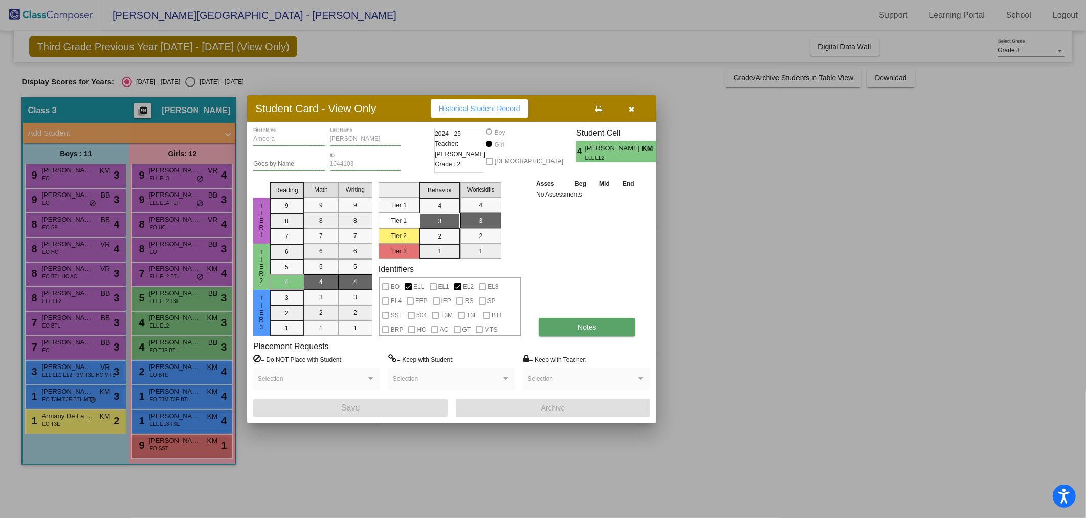
click at [590, 327] on span "Notes" at bounding box center [587, 327] width 19 height 8
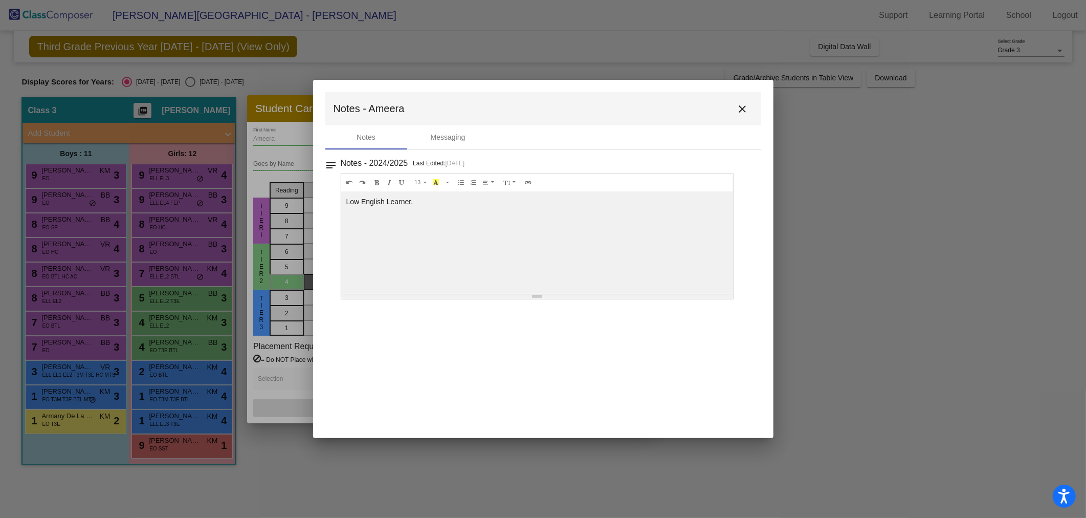
click at [742, 111] on mat-icon "close" at bounding box center [743, 109] width 12 height 12
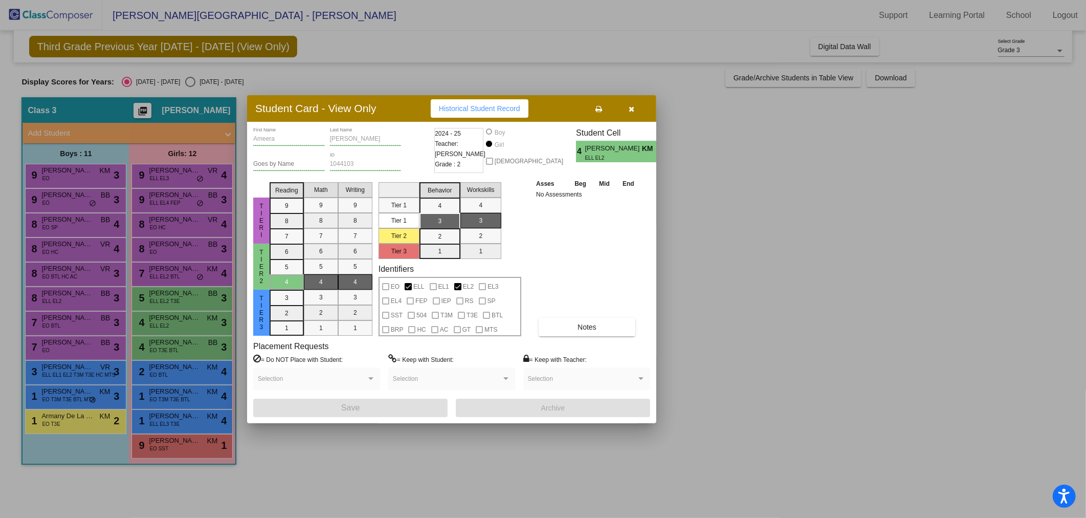
click at [167, 349] on div at bounding box center [543, 259] width 1086 height 518
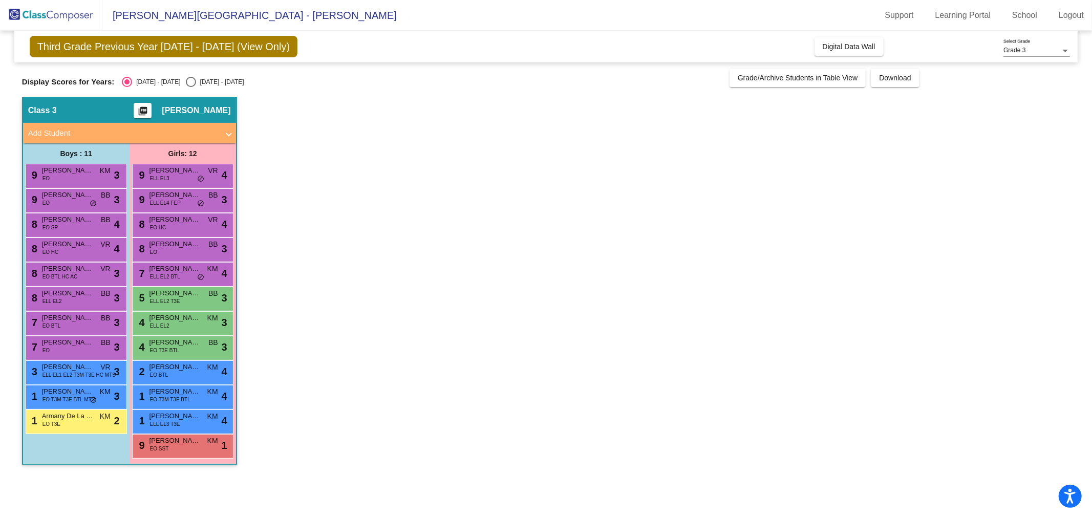
click at [167, 349] on span "EO T3E BTL" at bounding box center [164, 350] width 29 height 8
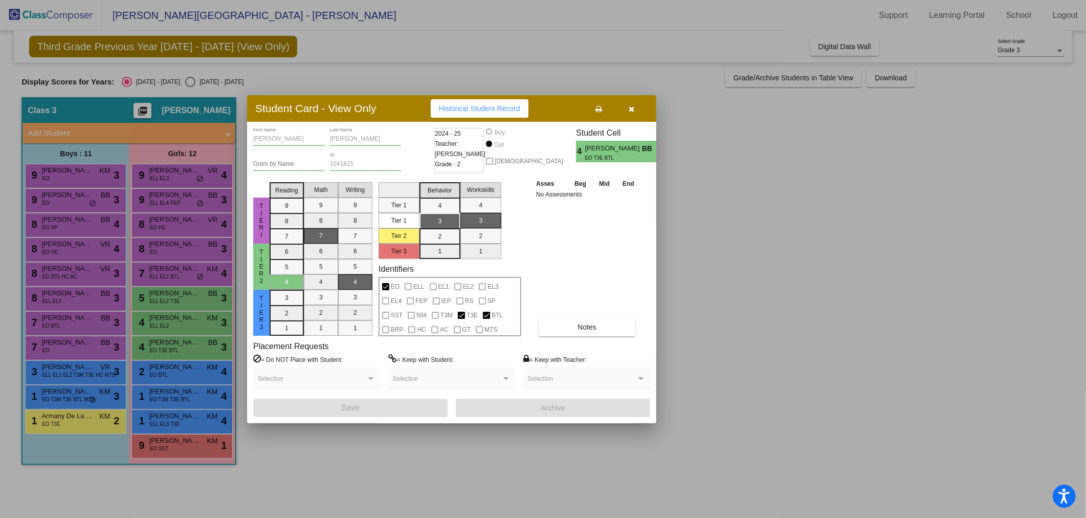
click at [172, 366] on div at bounding box center [543, 259] width 1086 height 518
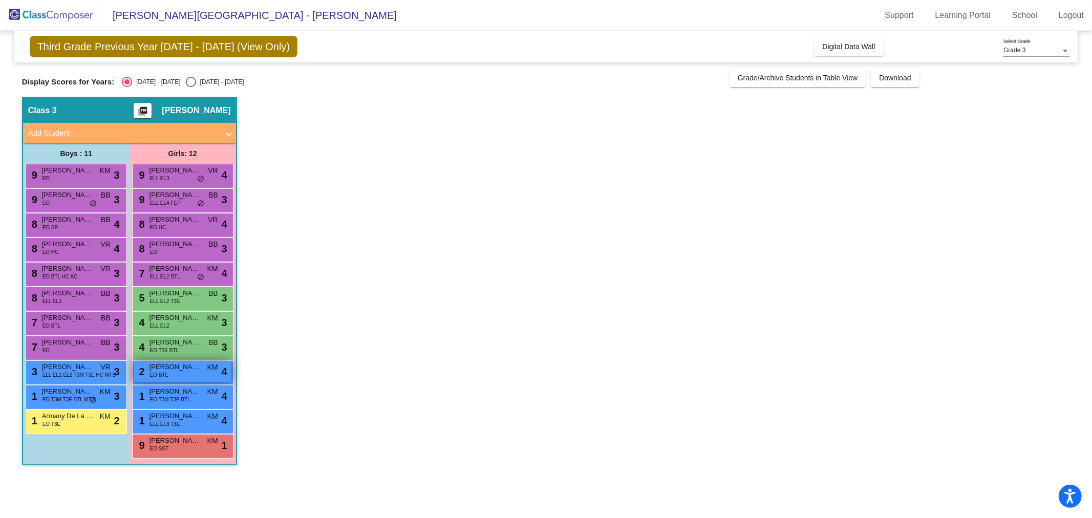
click at [175, 368] on span "[PERSON_NAME]" at bounding box center [174, 367] width 51 height 10
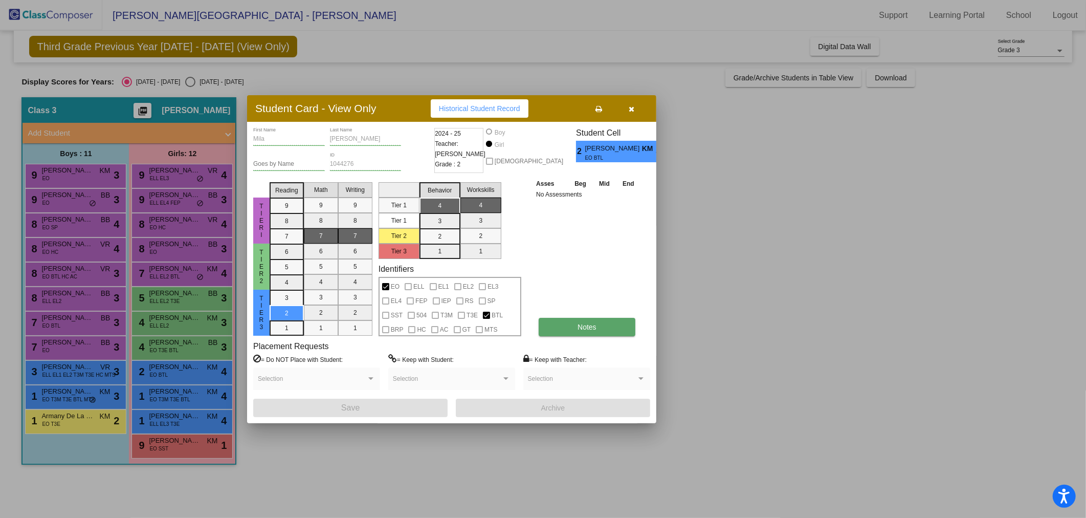
click at [566, 328] on button "Notes" at bounding box center [587, 327] width 97 height 18
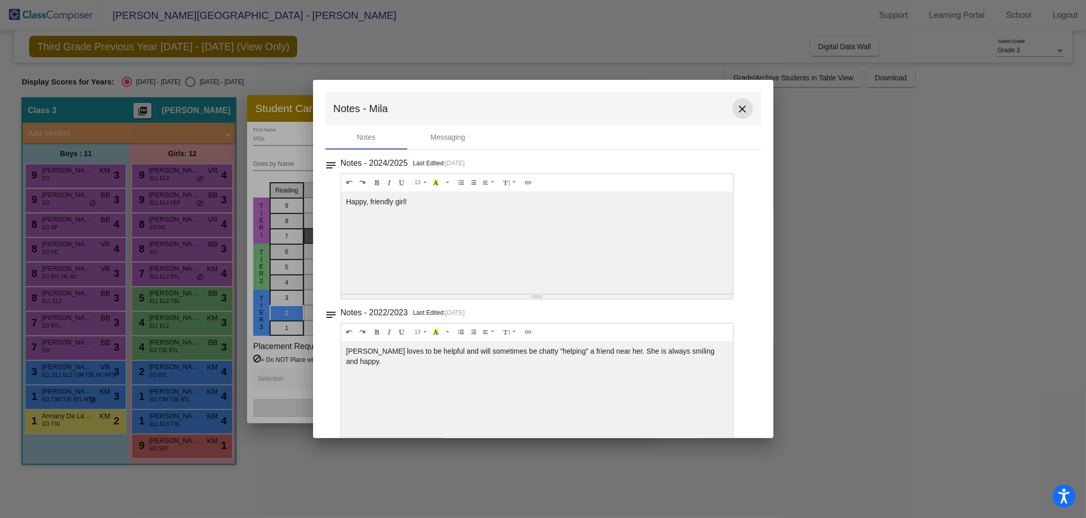
click at [737, 110] on mat-icon "close" at bounding box center [743, 109] width 12 height 12
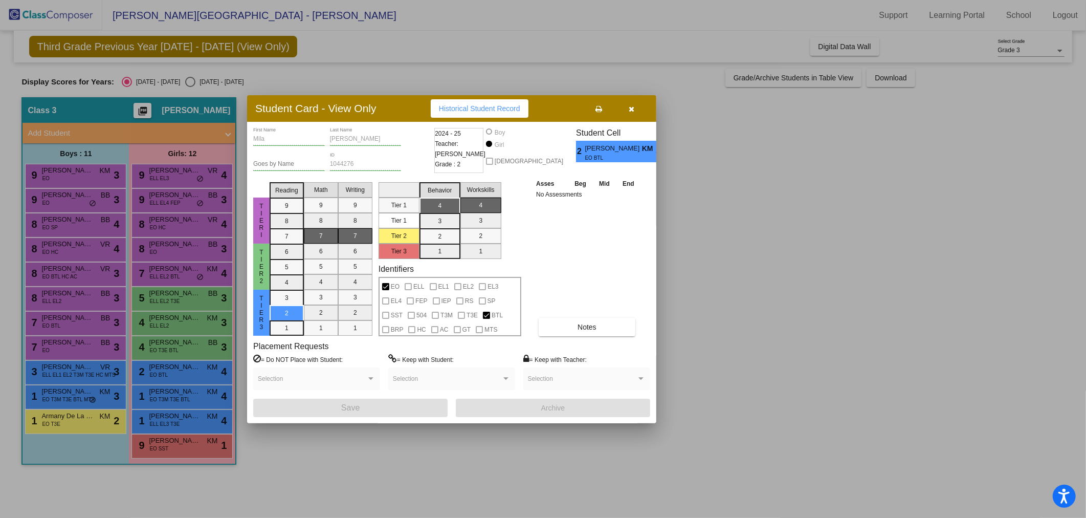
click at [191, 398] on div at bounding box center [543, 259] width 1086 height 518
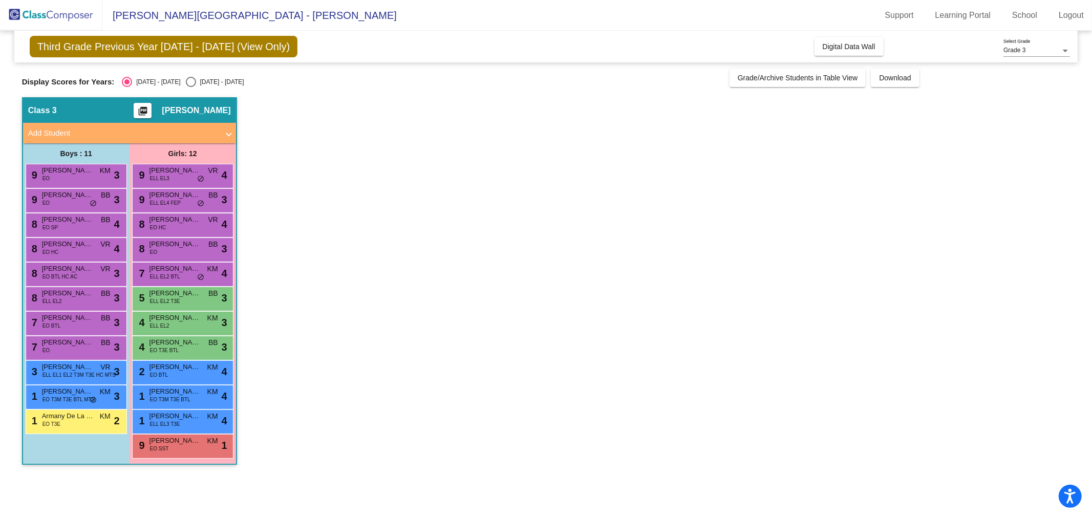
click at [191, 398] on div "1 Adalynna [PERSON_NAME] T3M T3E BTL KM lock do_not_disturb_alt 4" at bounding box center [183, 395] width 98 height 21
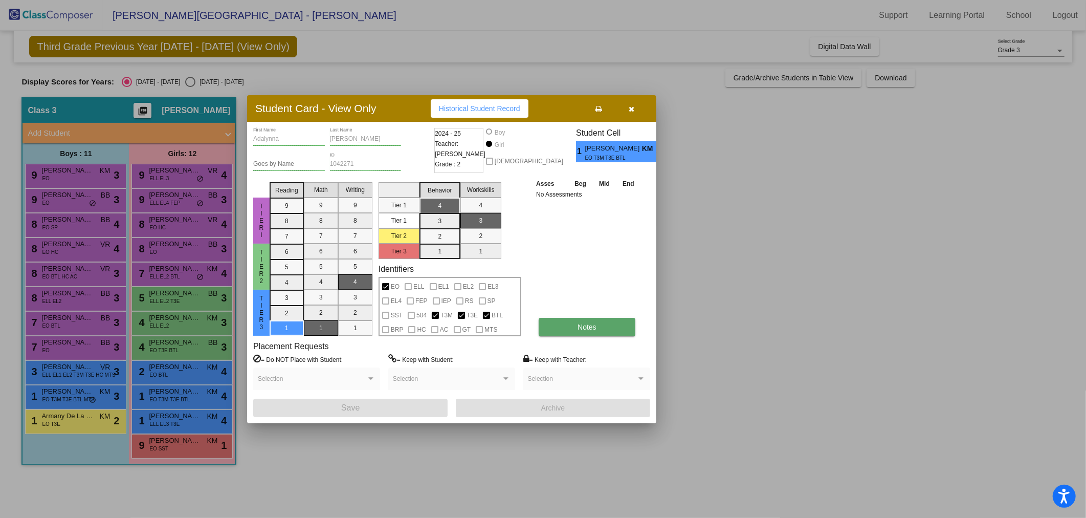
click at [590, 319] on button "Notes" at bounding box center [587, 327] width 97 height 18
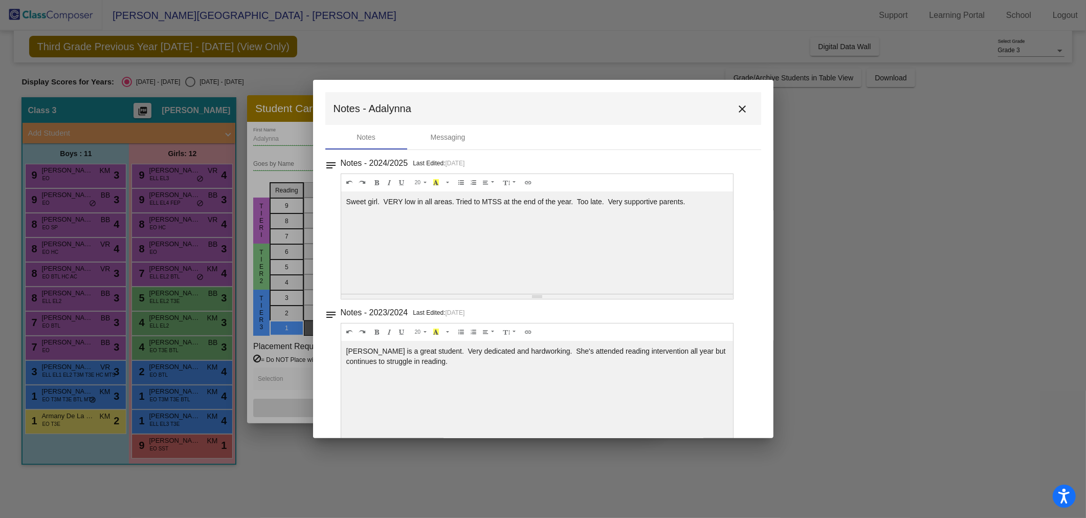
click at [741, 108] on mat-icon "close" at bounding box center [743, 109] width 12 height 12
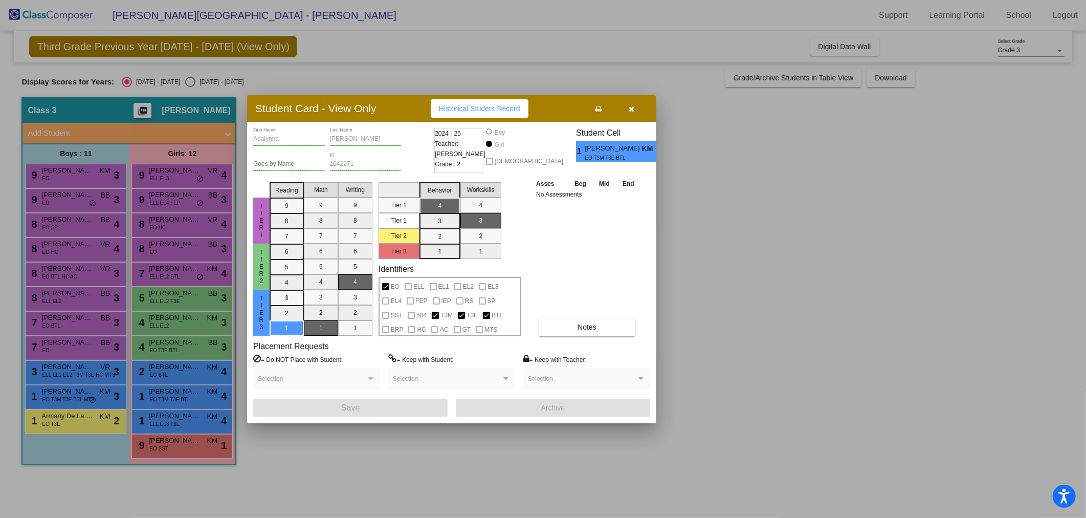
click at [188, 417] on div at bounding box center [543, 259] width 1086 height 518
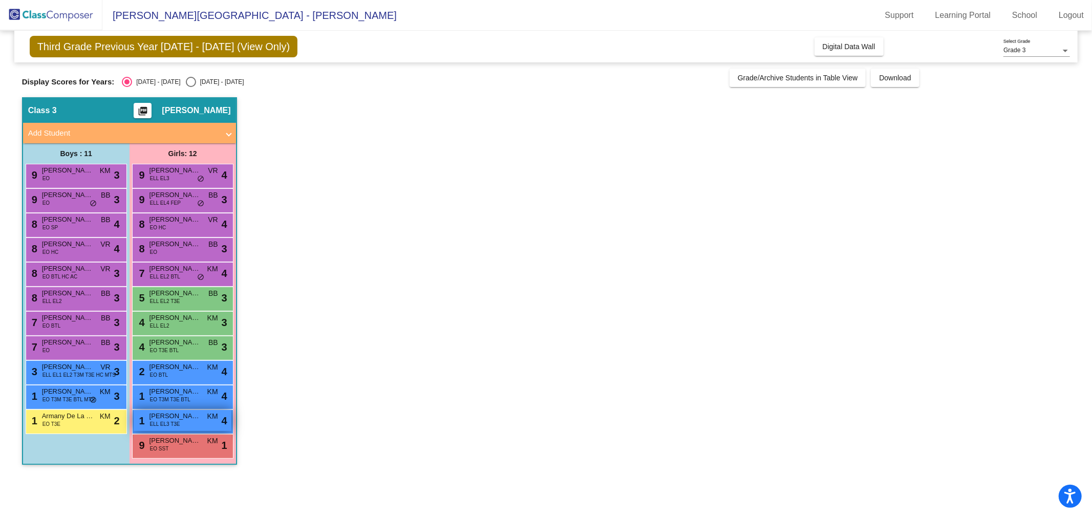
click at [188, 417] on span "[PERSON_NAME]" at bounding box center [174, 416] width 51 height 10
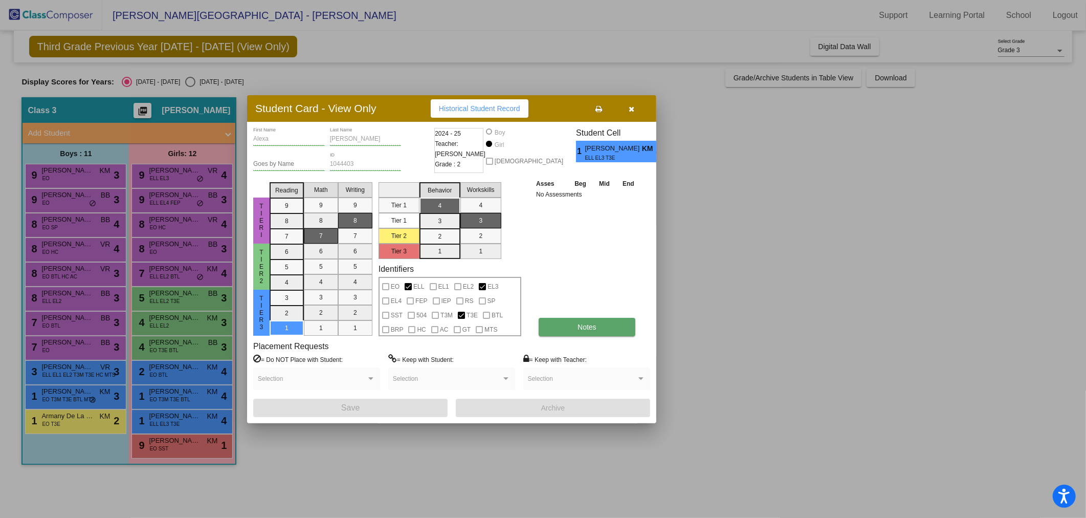
click at [567, 325] on button "Notes" at bounding box center [587, 327] width 97 height 18
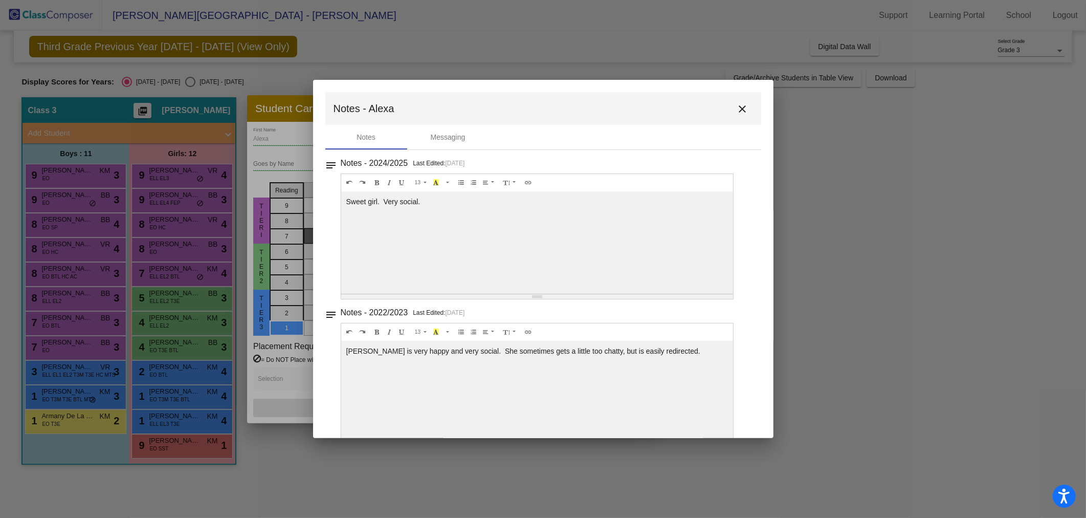
click at [737, 103] on mat-icon "close" at bounding box center [743, 109] width 12 height 12
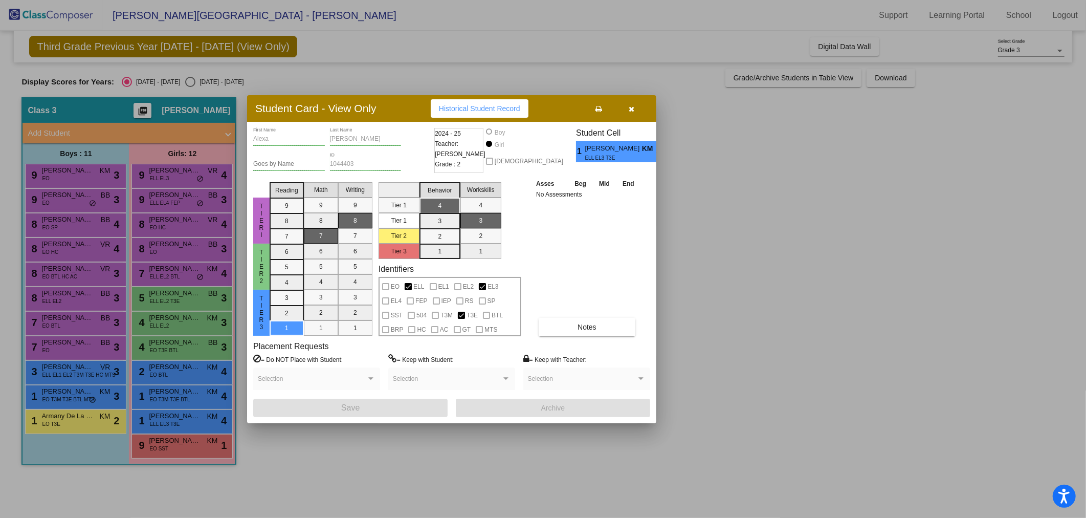
click at [186, 445] on div at bounding box center [543, 259] width 1086 height 518
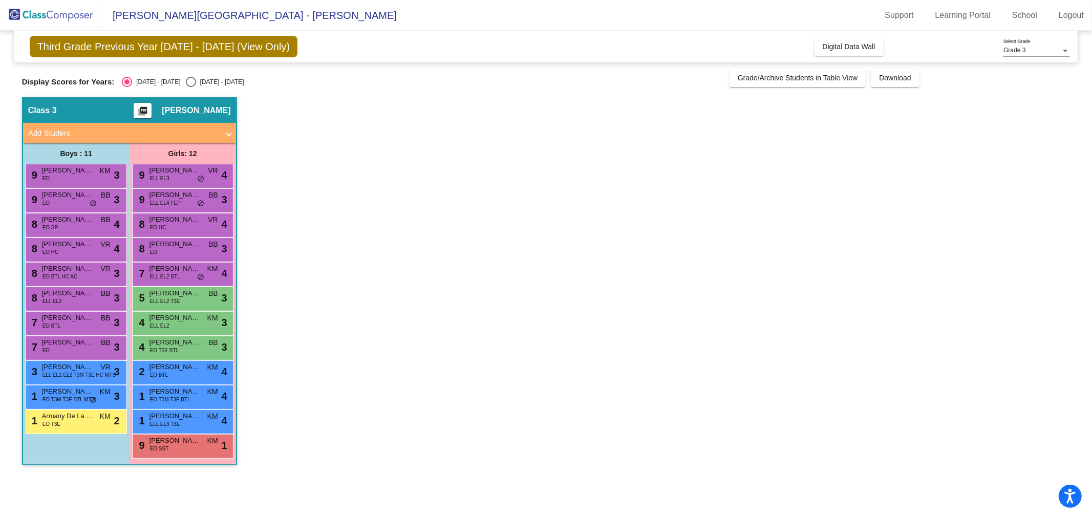
click at [186, 445] on span "[PERSON_NAME]" at bounding box center [174, 441] width 51 height 10
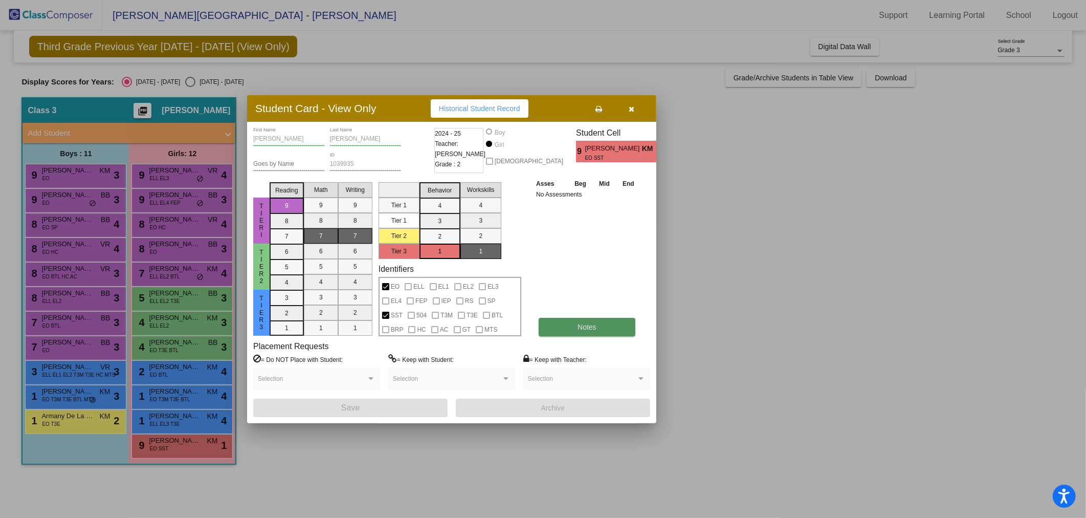
click at [599, 325] on button "Notes" at bounding box center [587, 327] width 97 height 18
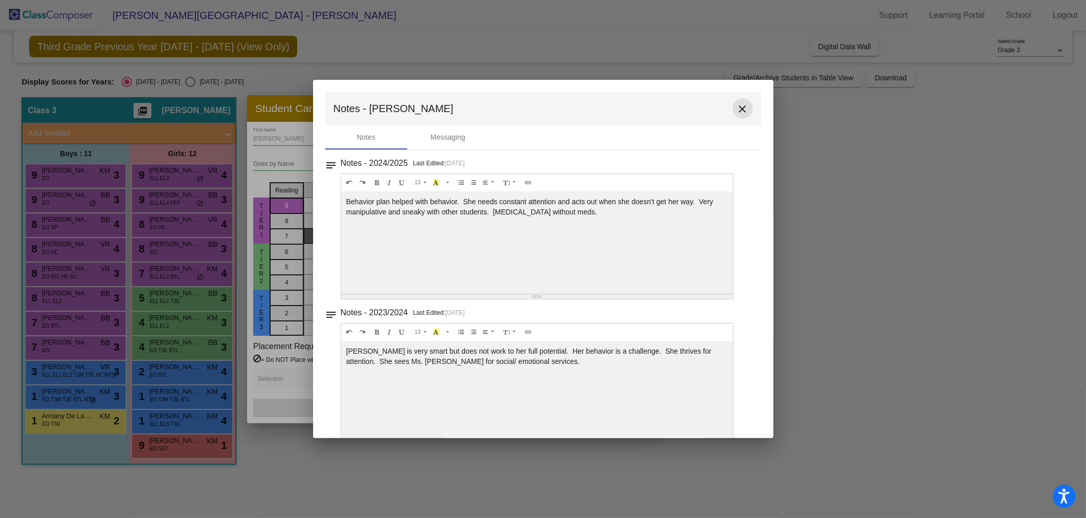
click at [739, 104] on mat-icon "close" at bounding box center [743, 109] width 12 height 12
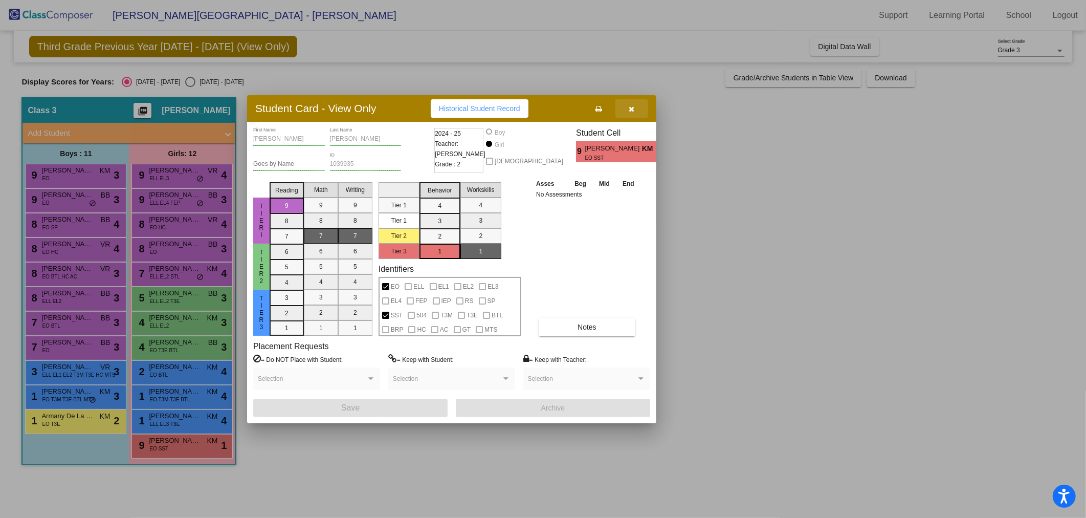
click at [635, 109] on icon "button" at bounding box center [632, 108] width 6 height 7
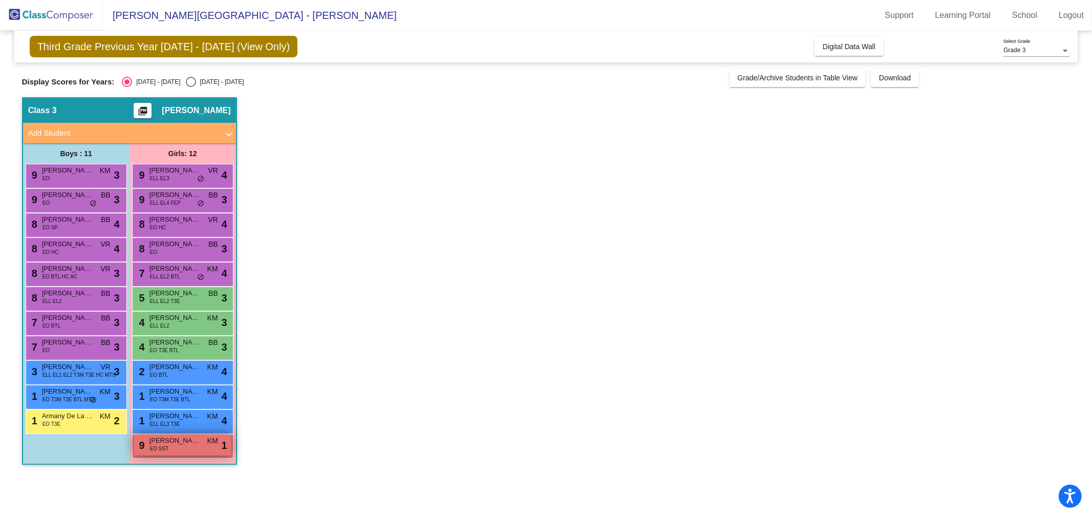
click at [196, 438] on span "[PERSON_NAME]" at bounding box center [174, 441] width 51 height 10
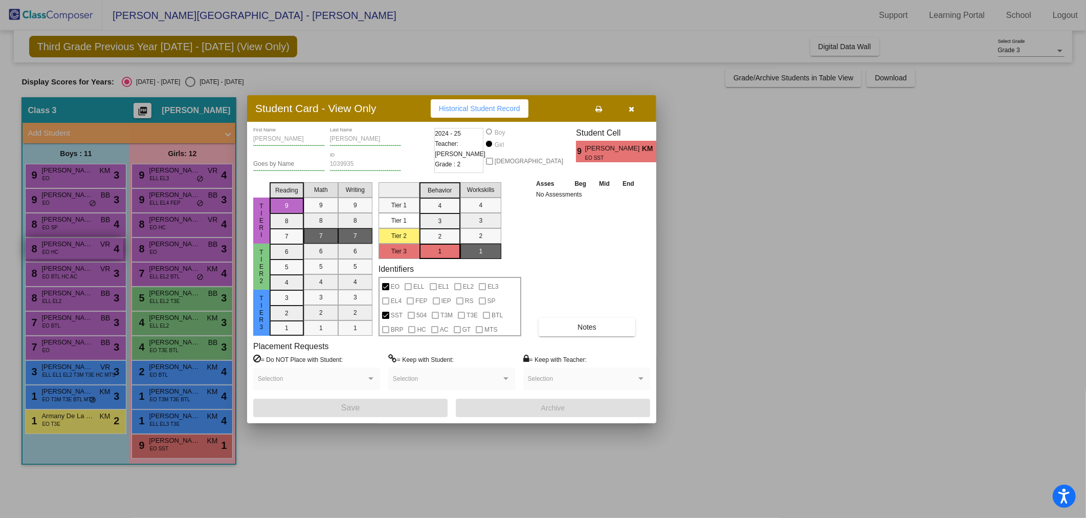
click at [51, 251] on div at bounding box center [543, 259] width 1086 height 518
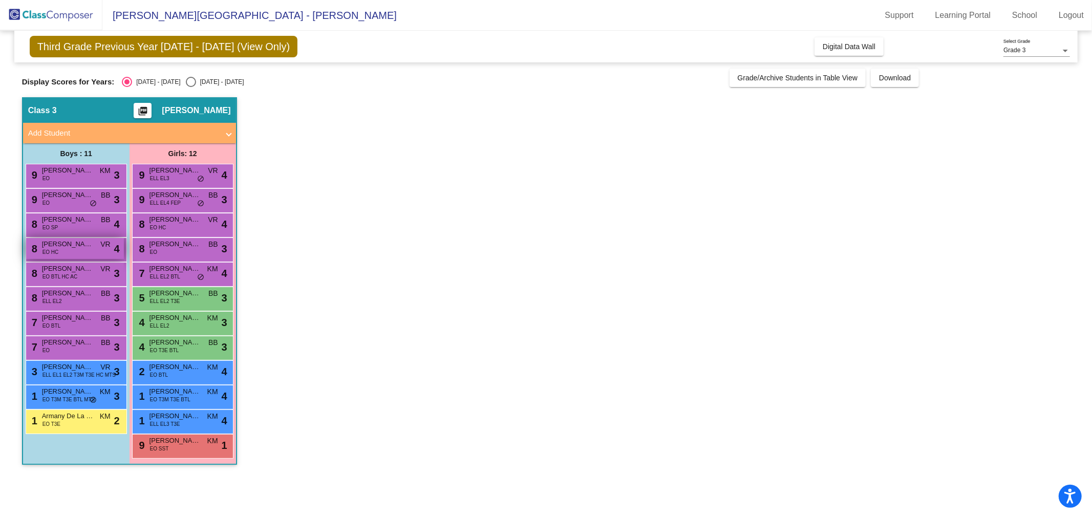
click at [68, 243] on span "[PERSON_NAME]" at bounding box center [67, 244] width 51 height 10
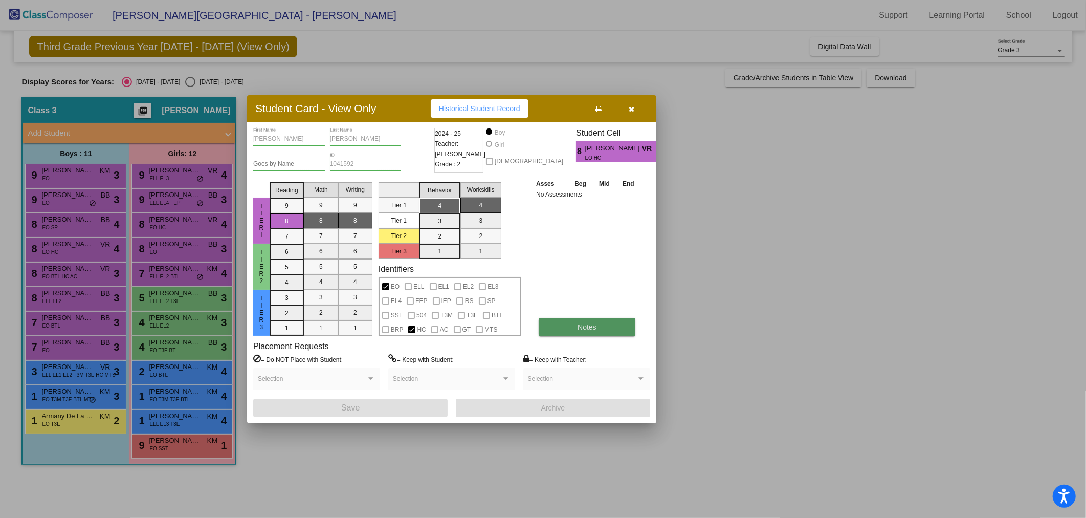
click at [575, 331] on button "Notes" at bounding box center [587, 327] width 97 height 18
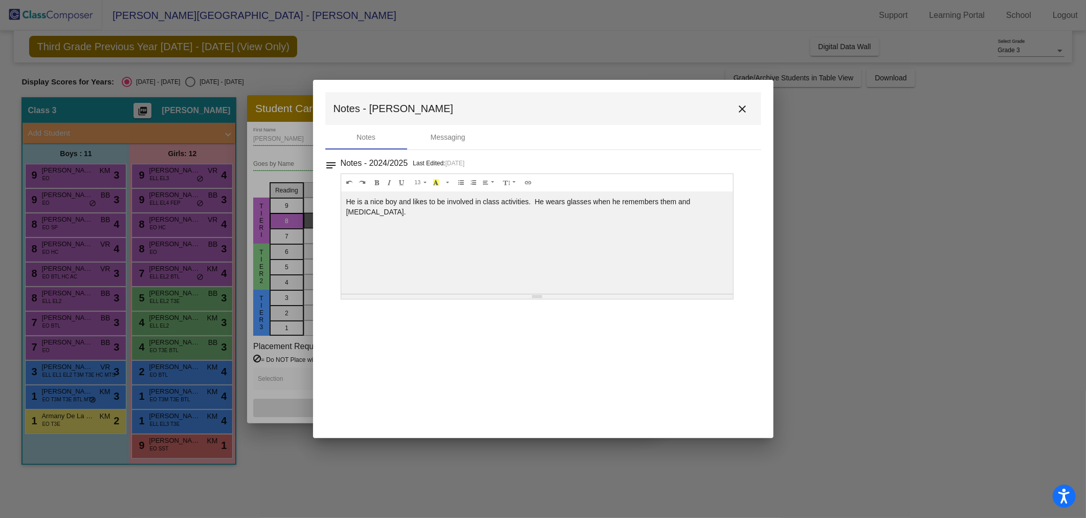
click at [744, 113] on mat-icon "close" at bounding box center [743, 109] width 12 height 12
